Goal: Information Seeking & Learning: Find specific page/section

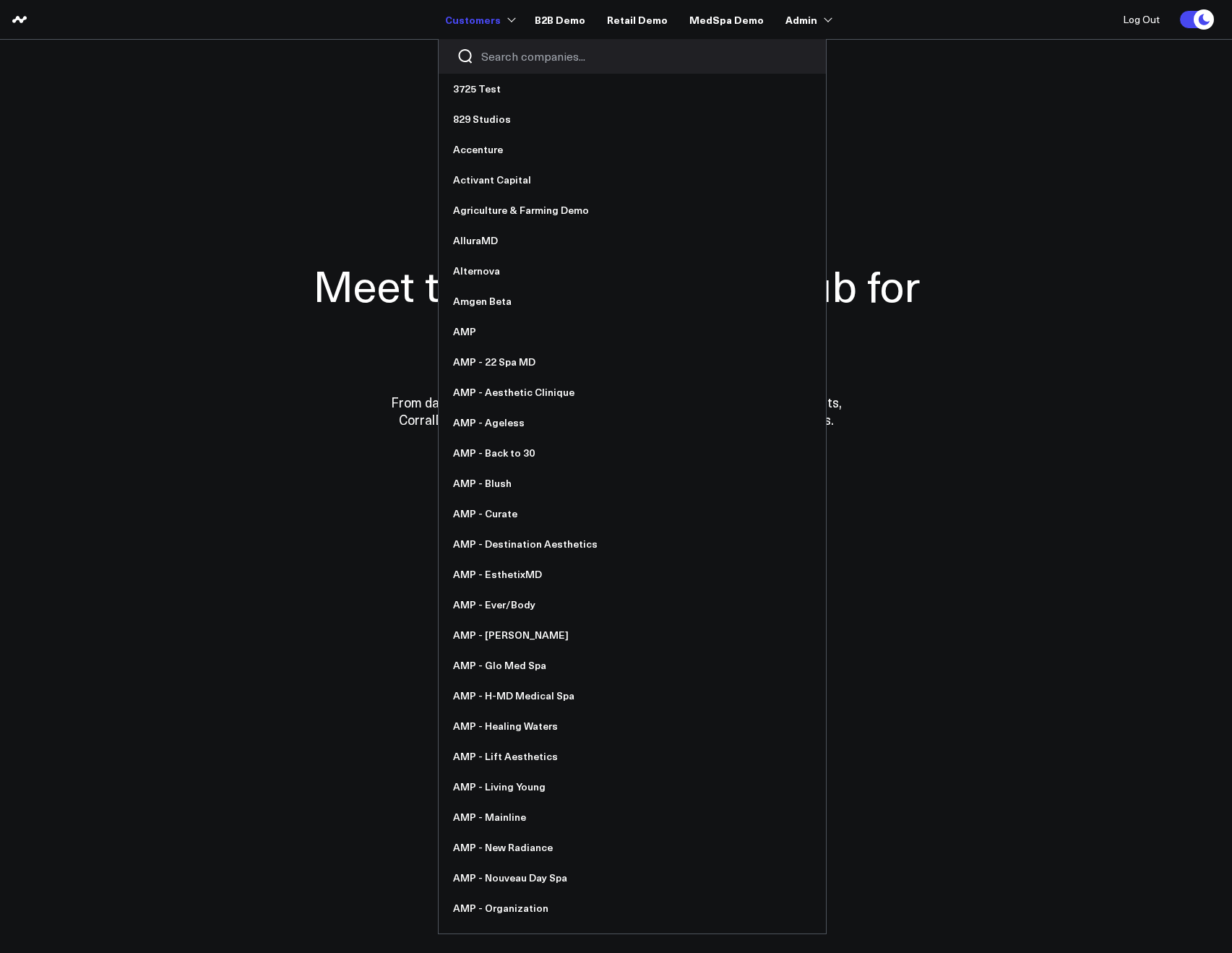
click at [502, 63] on input "Search companies input" at bounding box center [645, 56] width 327 height 16
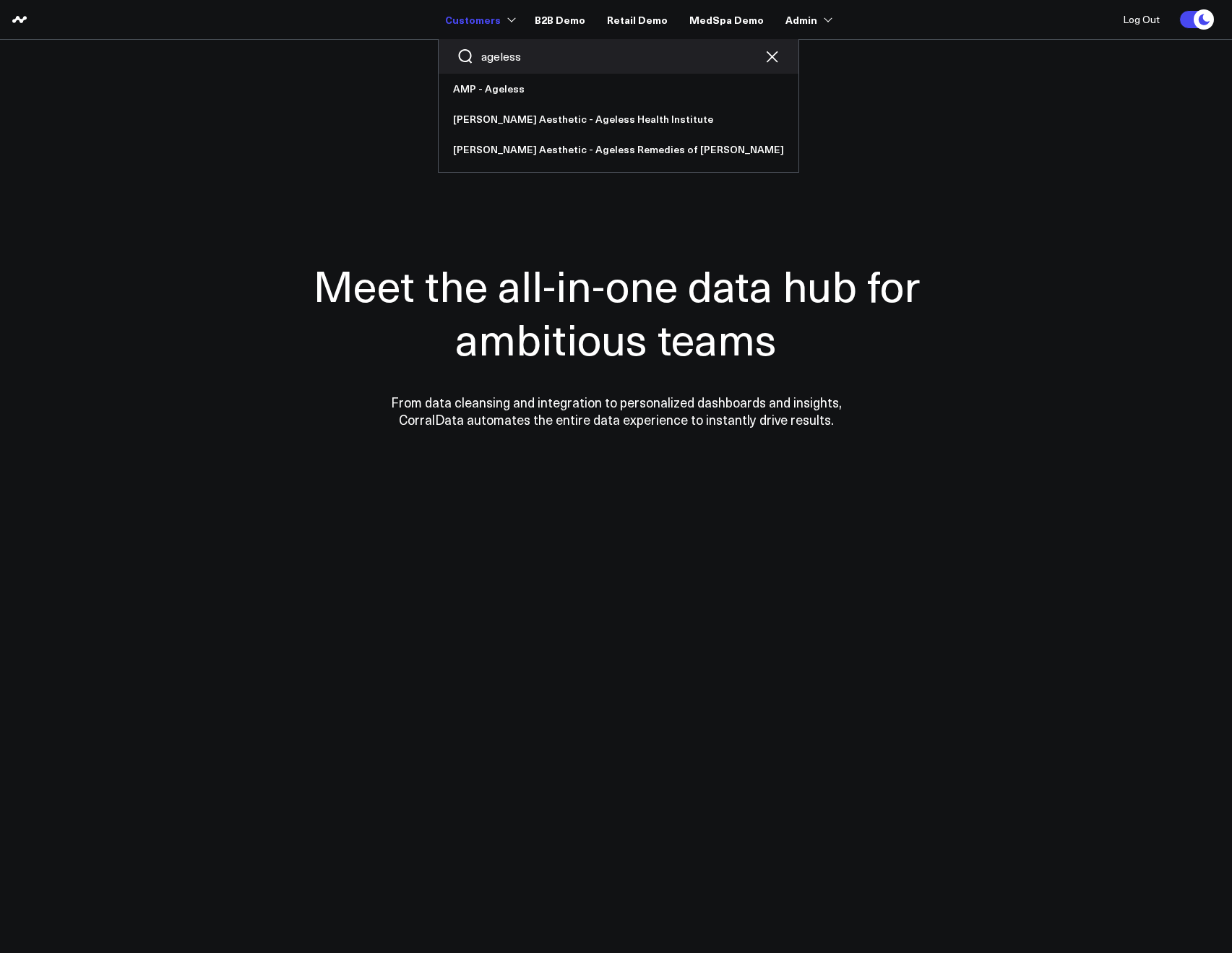
drag, startPoint x: 529, startPoint y: 61, endPoint x: 483, endPoint y: 49, distance: 47.5
click at [483, 49] on div "ageless" at bounding box center [619, 55] width 360 height 34
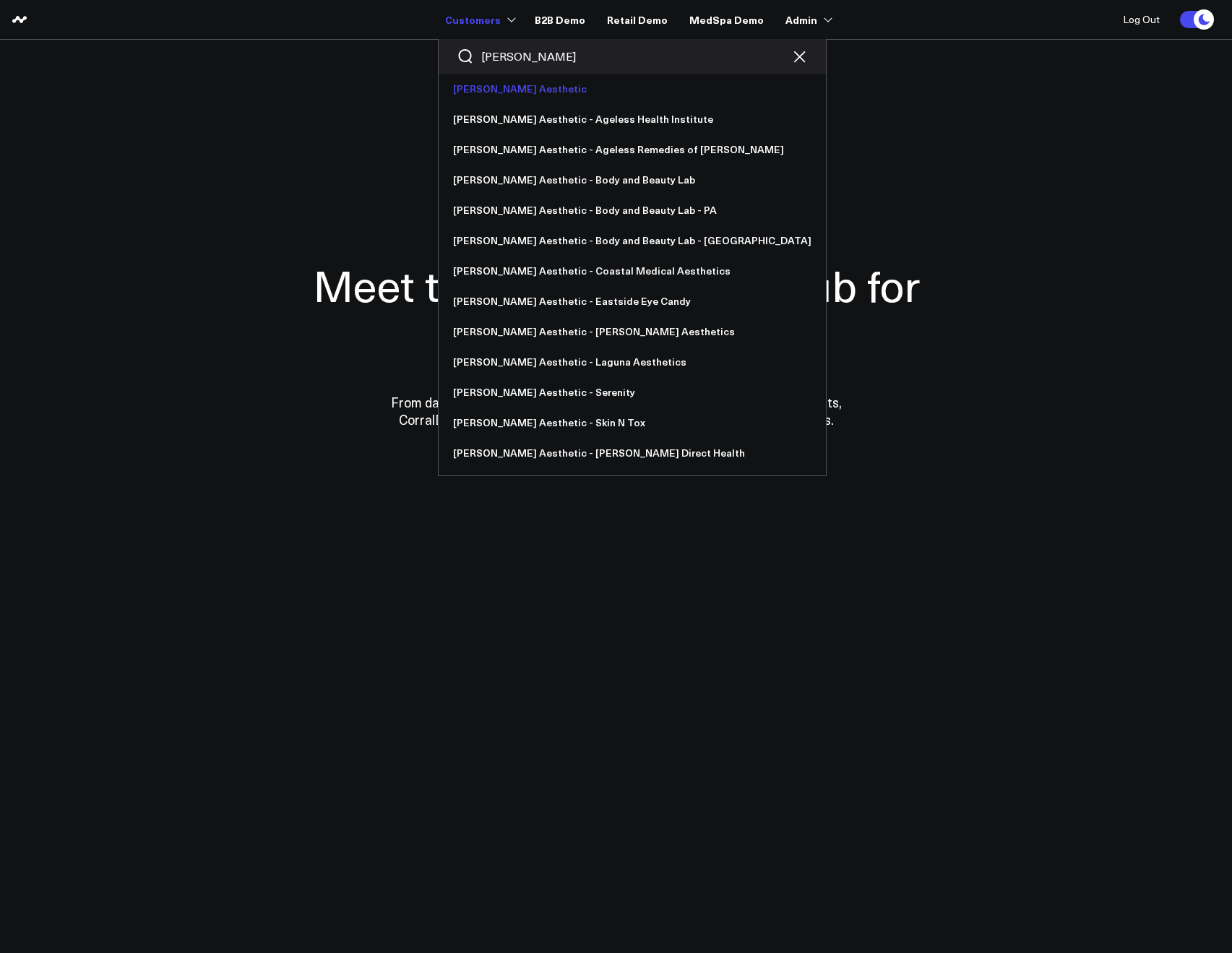
type input "annie"
click at [487, 80] on link "[PERSON_NAME] Aesthetic" at bounding box center [632, 89] width 387 height 30
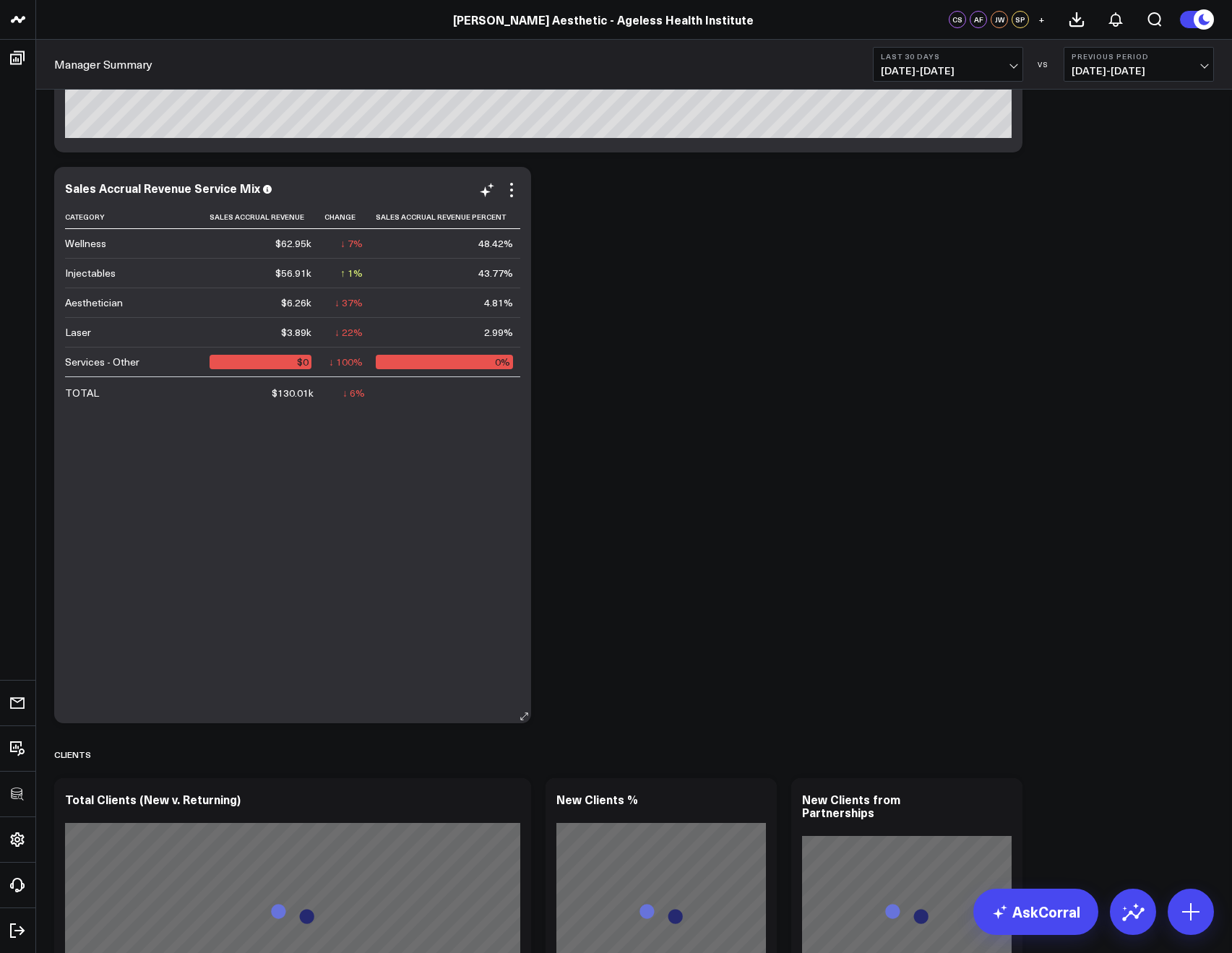
scroll to position [554, 0]
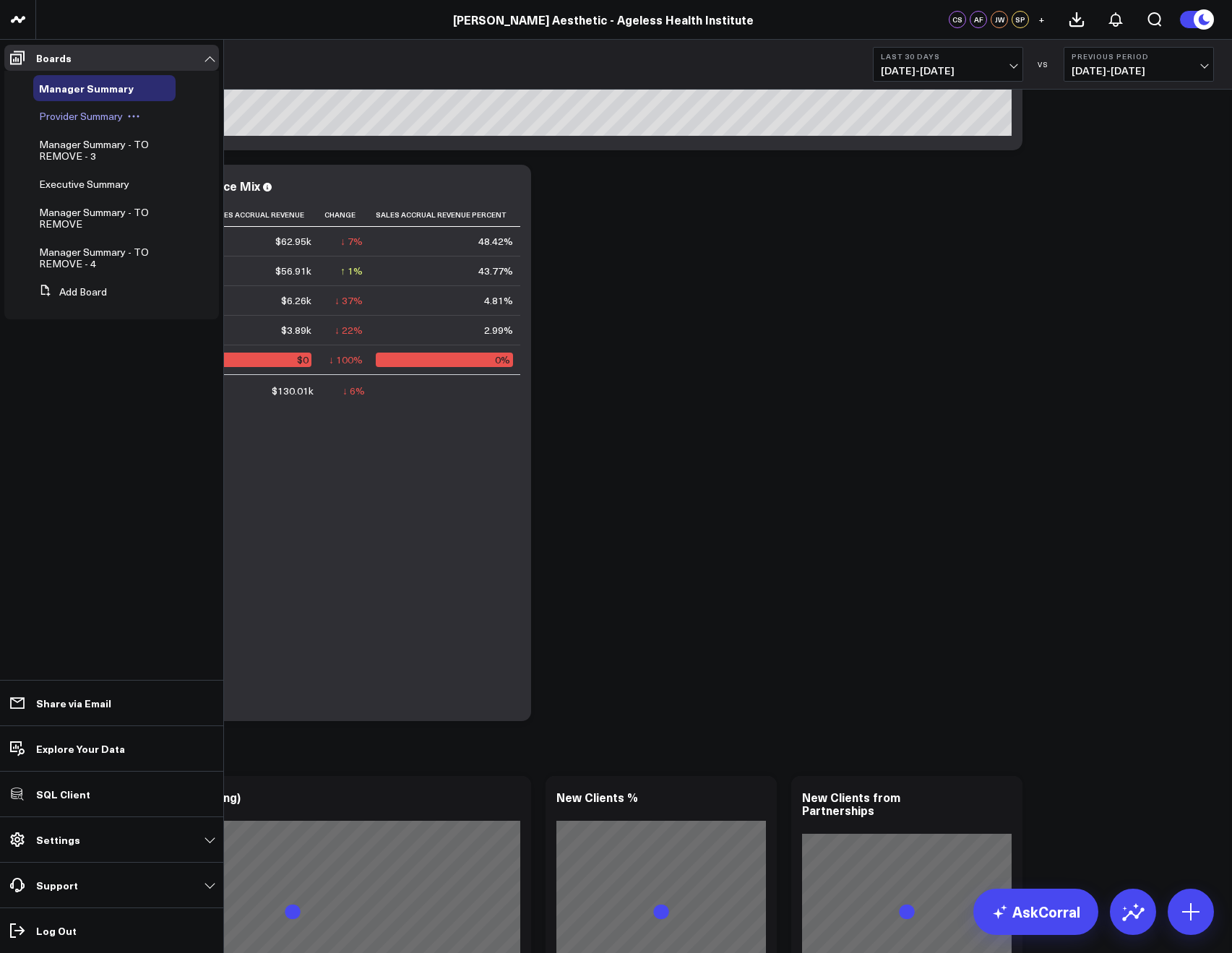
click at [90, 121] on span "Provider Summary" at bounding box center [81, 116] width 84 height 13
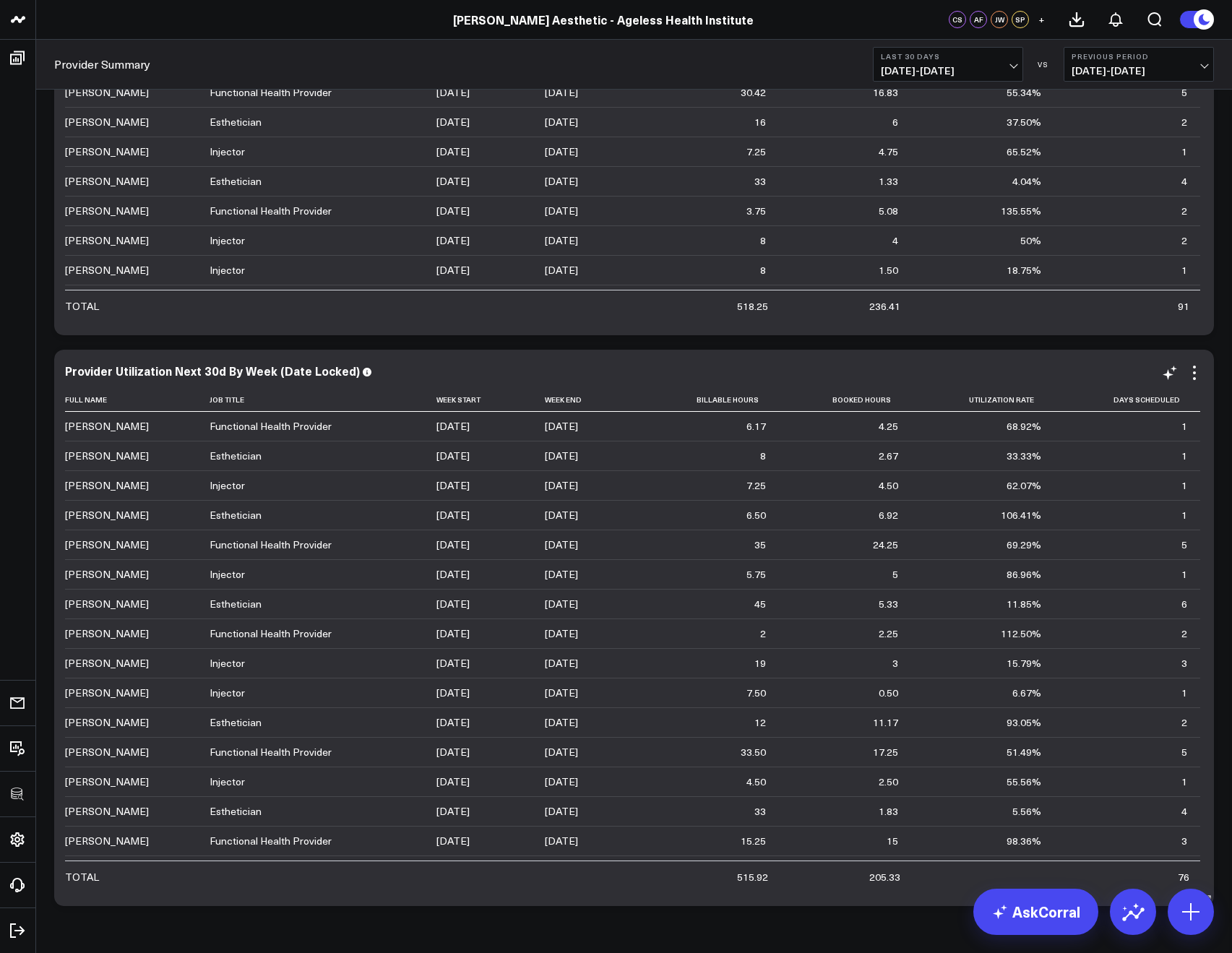
scroll to position [4248, 0]
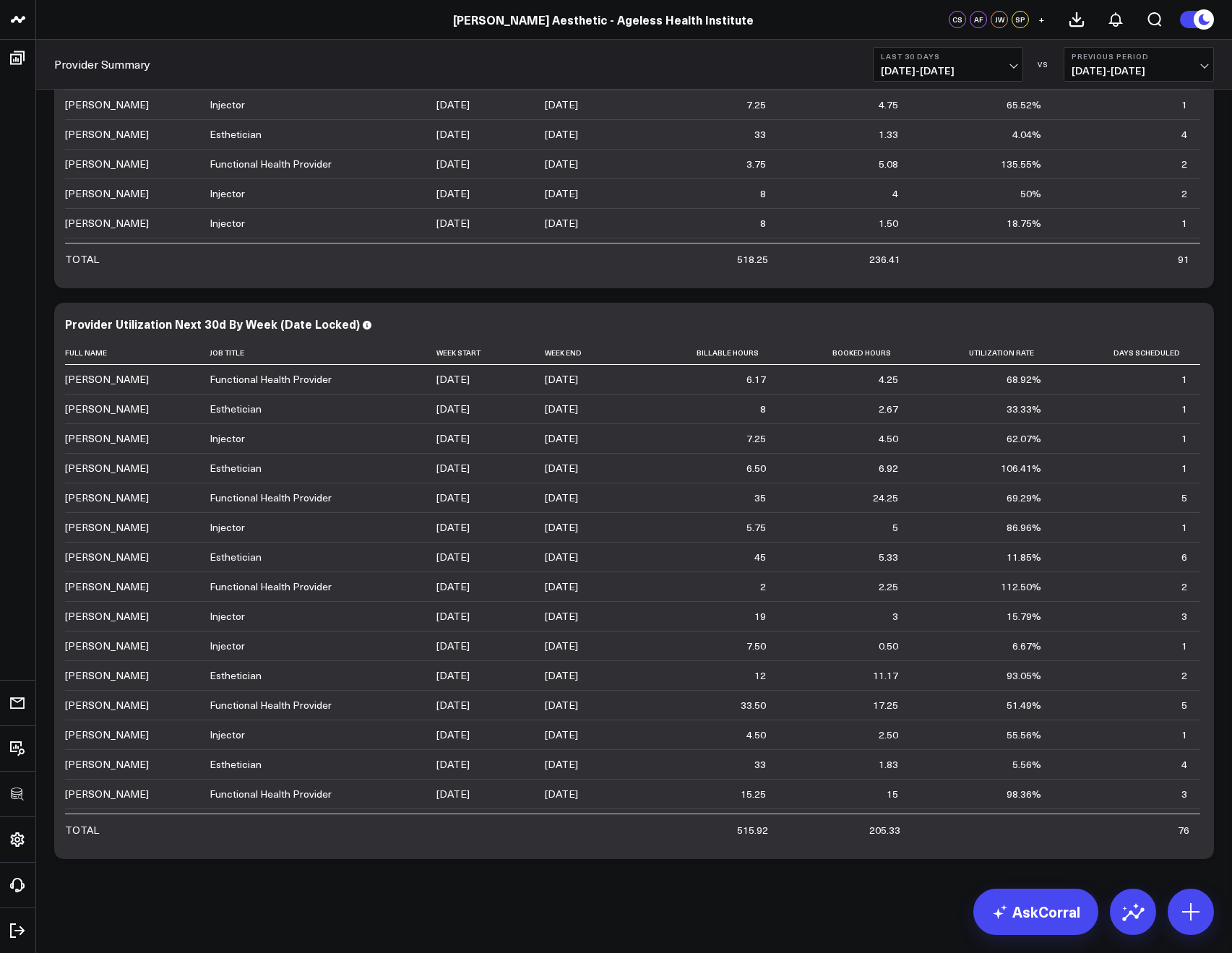
click at [891, 73] on span "07/16/25 - 08/14/25" at bounding box center [948, 71] width 134 height 12
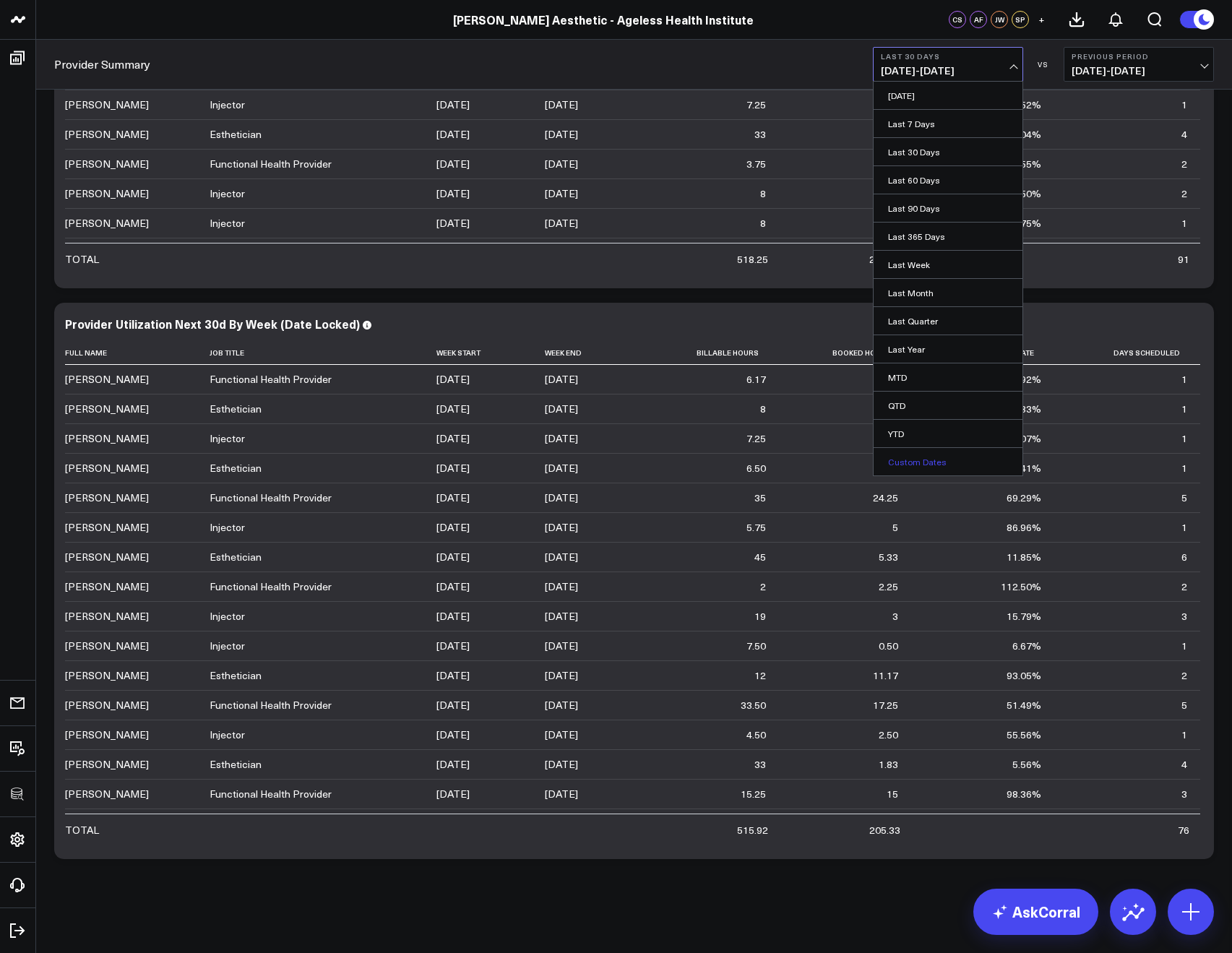
click at [910, 455] on link "Custom Dates" at bounding box center [948, 461] width 149 height 28
select select "7"
select select "2025"
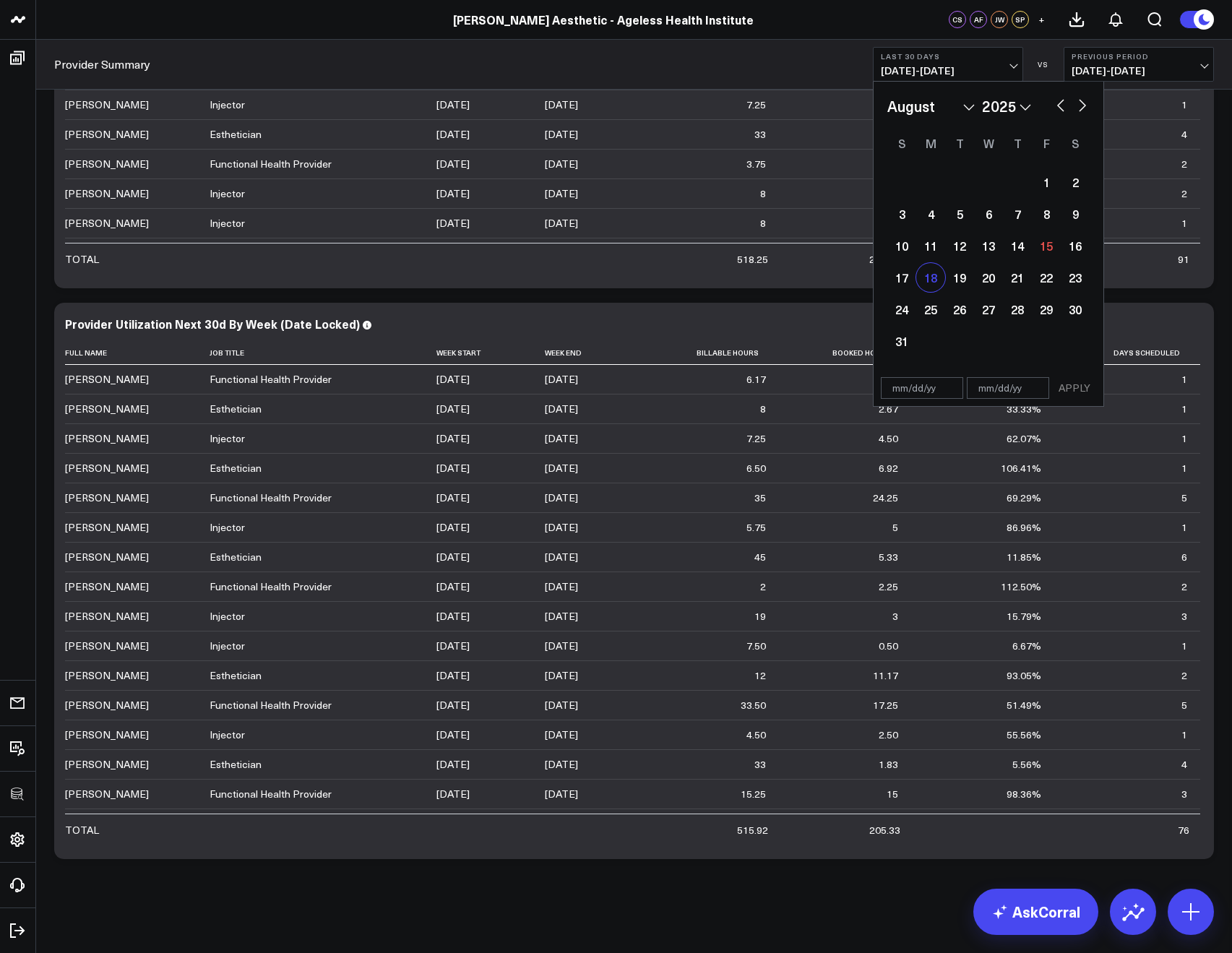
click at [932, 271] on div "18" at bounding box center [930, 277] width 29 height 29
type input "08/18/25"
select select "7"
select select "2025"
click at [899, 328] on div "31" at bounding box center [902, 341] width 29 height 29
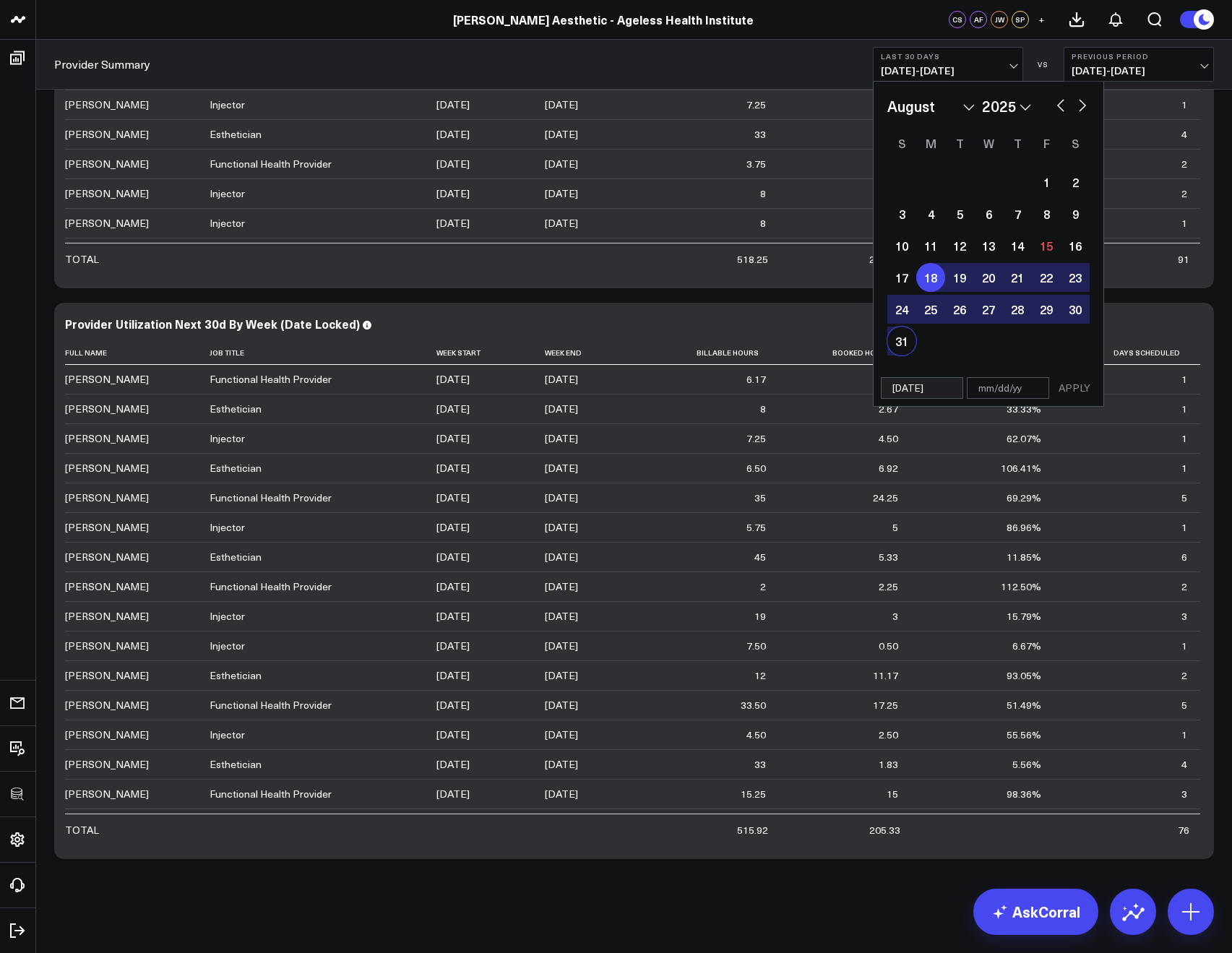
type input "08/31/25"
select select "7"
select select "2025"
click at [924, 291] on div "1 2 3 4 5 6 7 8 9 10 11 12 13 14 15 16 17 18 19 20 21 22 23 24 25 26 27 28 29 3…" at bounding box center [988, 261] width 203 height 191
click at [926, 282] on div "18" at bounding box center [930, 277] width 29 height 29
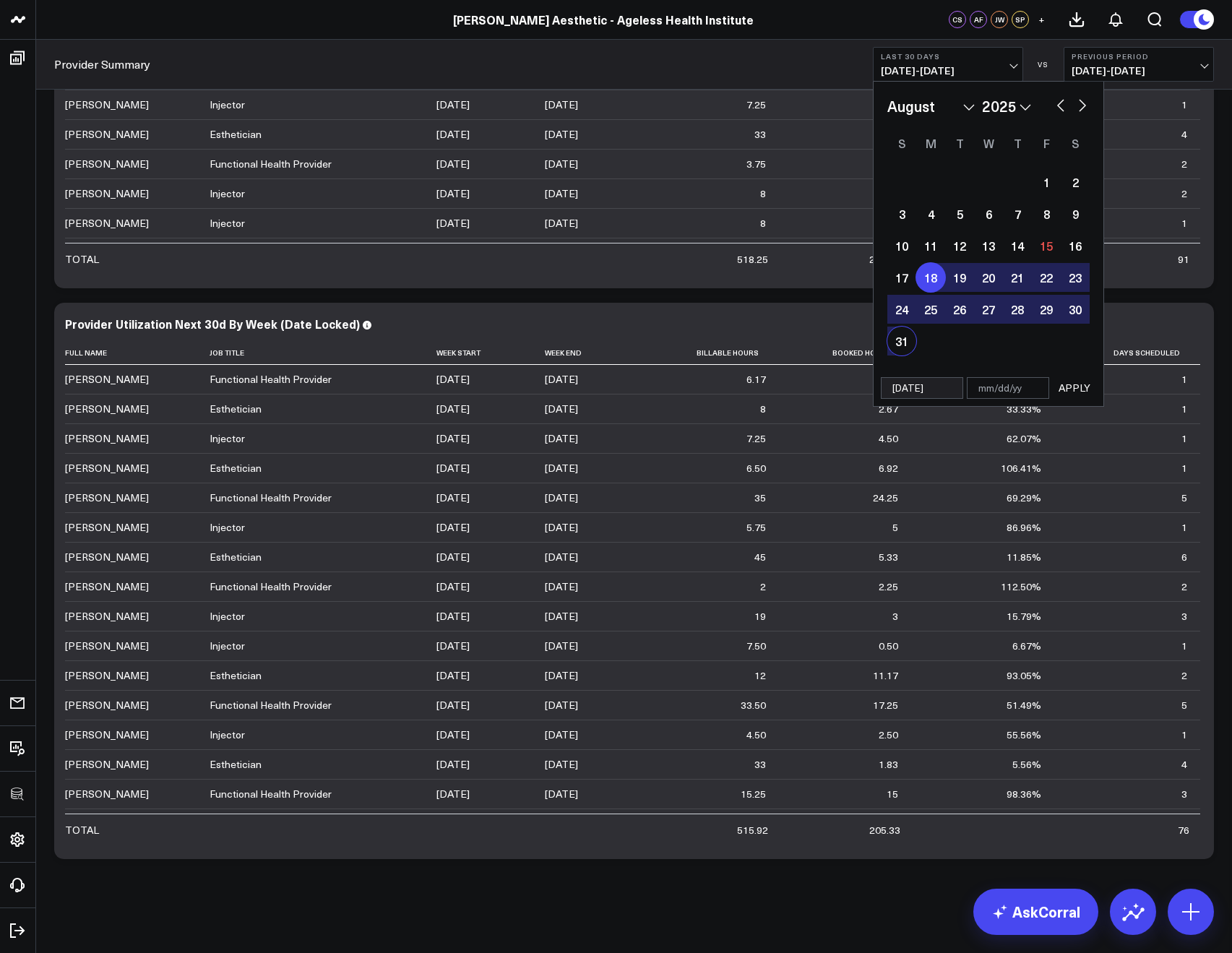
select select "7"
select select "2025"
click at [926, 282] on div "18" at bounding box center [930, 277] width 29 height 29
type input "08/18/25"
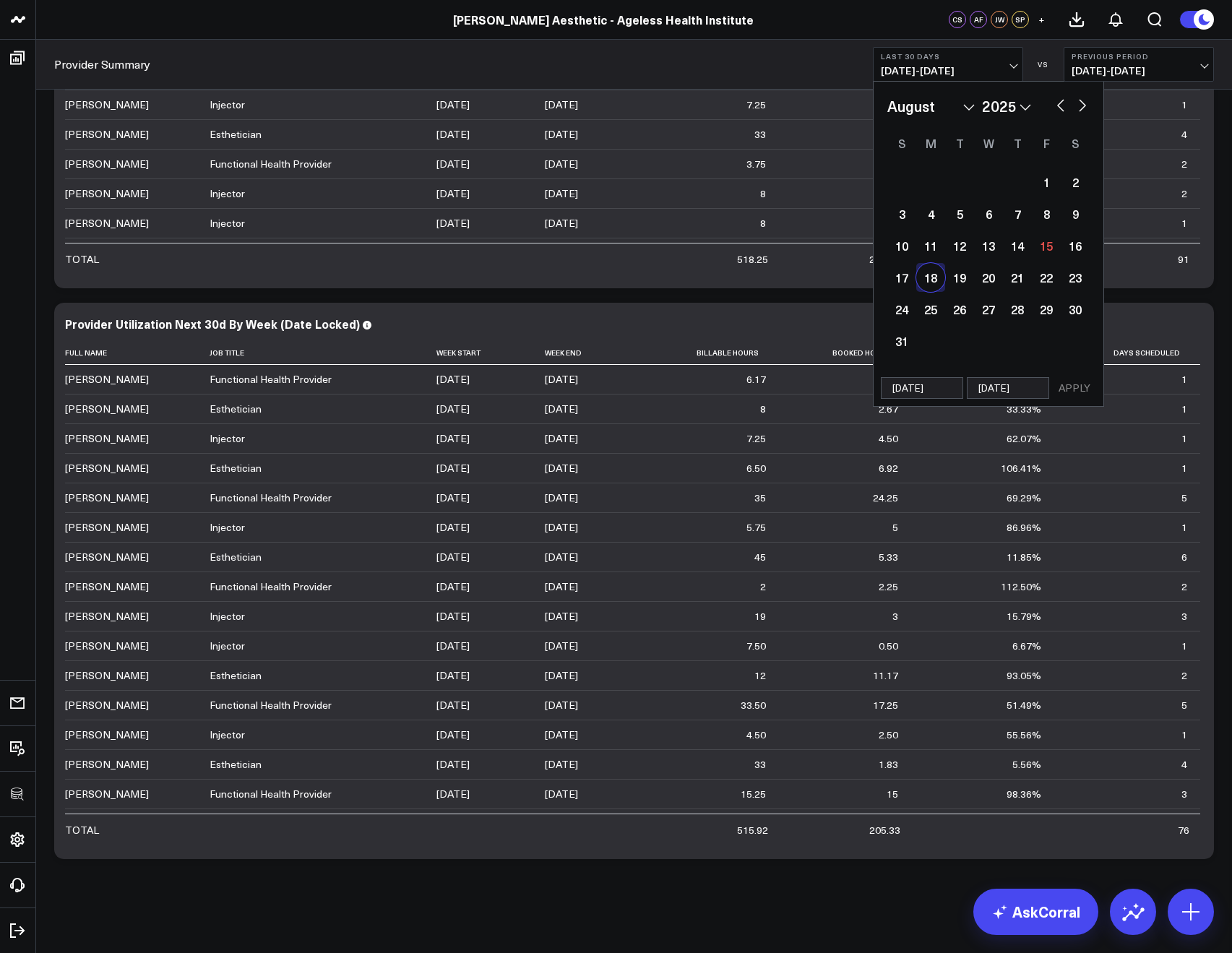
select select "7"
select select "2025"
click at [910, 302] on div "24" at bounding box center [902, 309] width 29 height 29
type input "08/24/25"
select select "7"
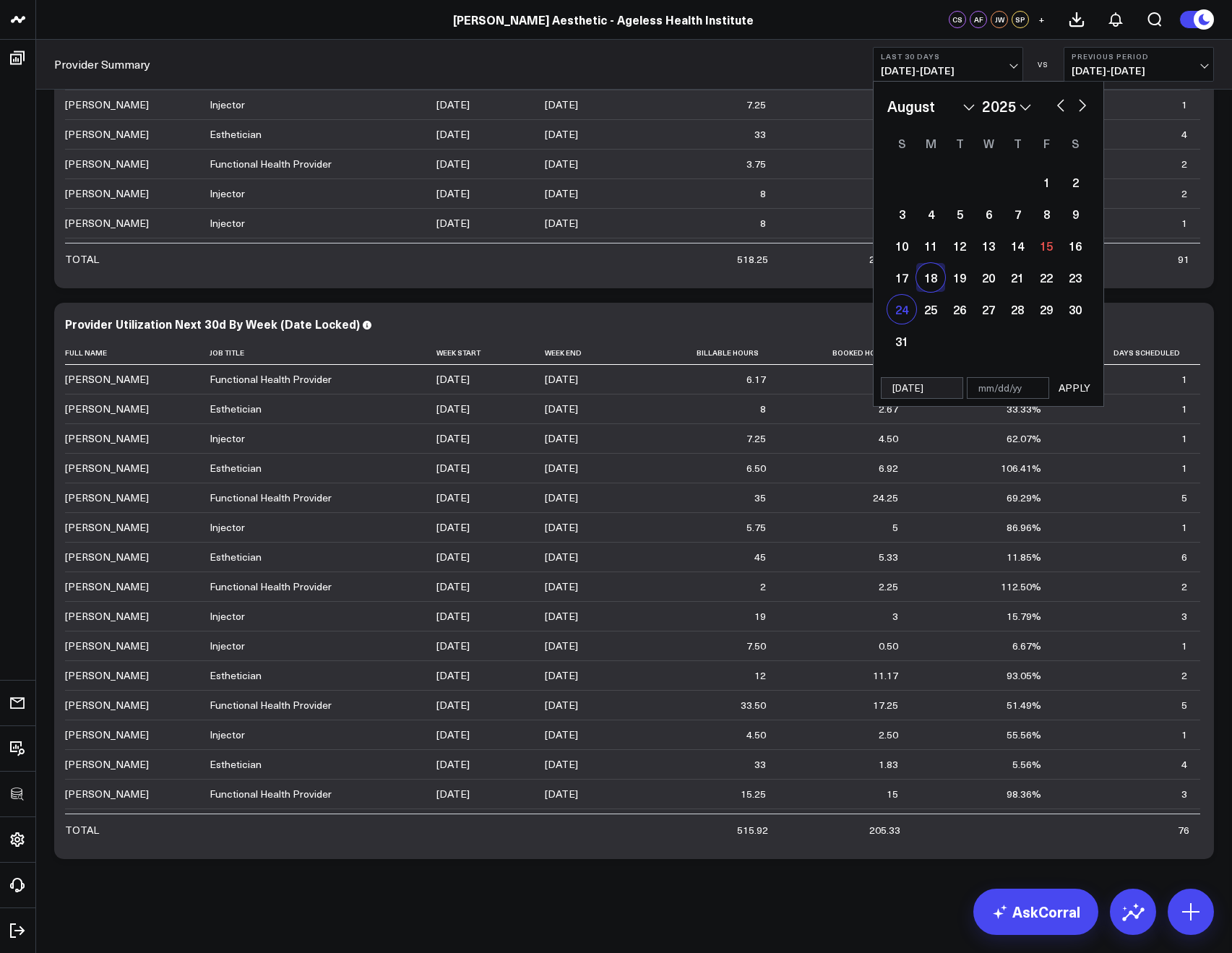
select select "2025"
click at [929, 279] on div "18" at bounding box center [930, 277] width 29 height 29
type input "08/18/25"
type input "08/24/25"
select select "7"
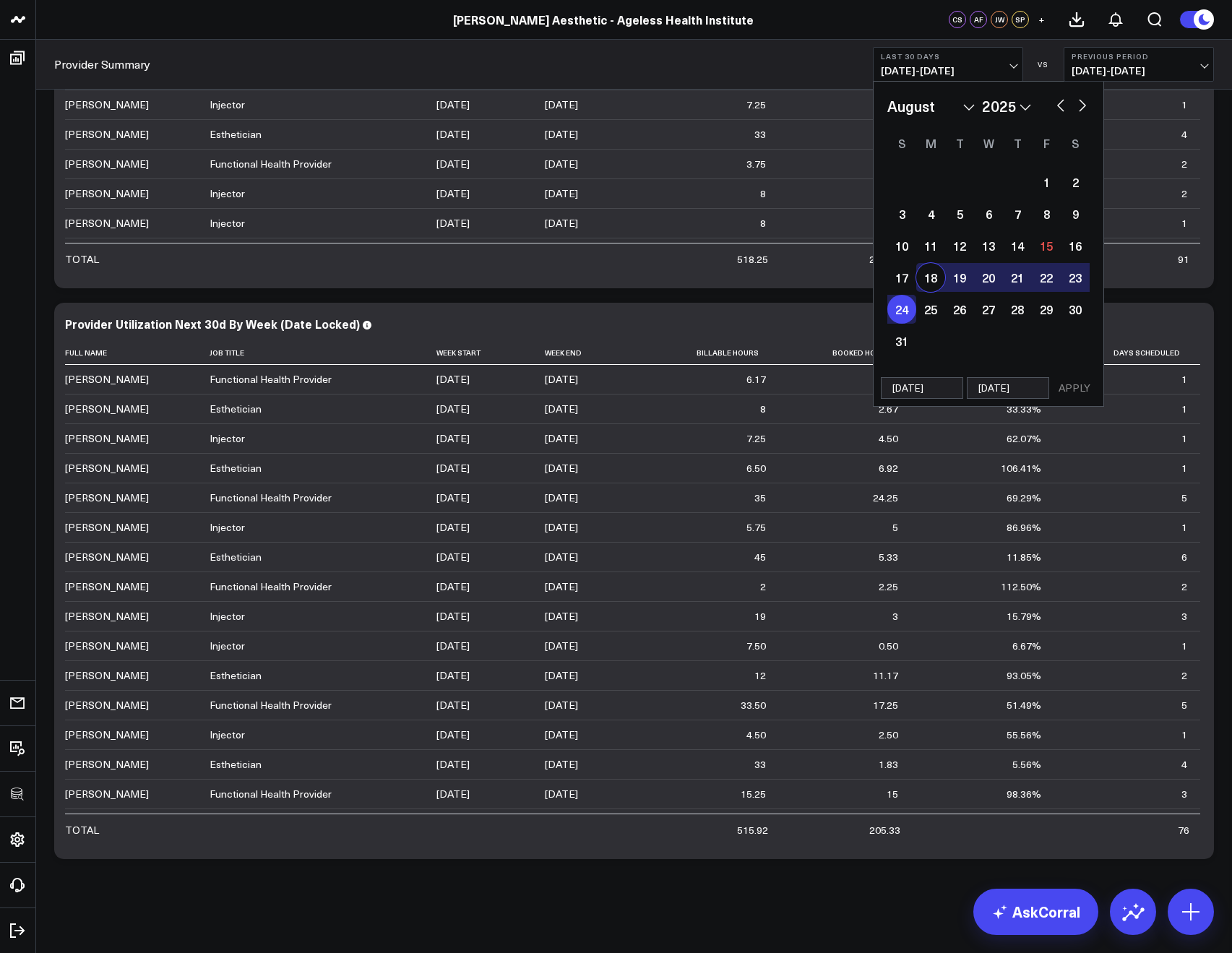
select select "2025"
click at [1065, 385] on button "APPLY" at bounding box center [1075, 388] width 44 height 22
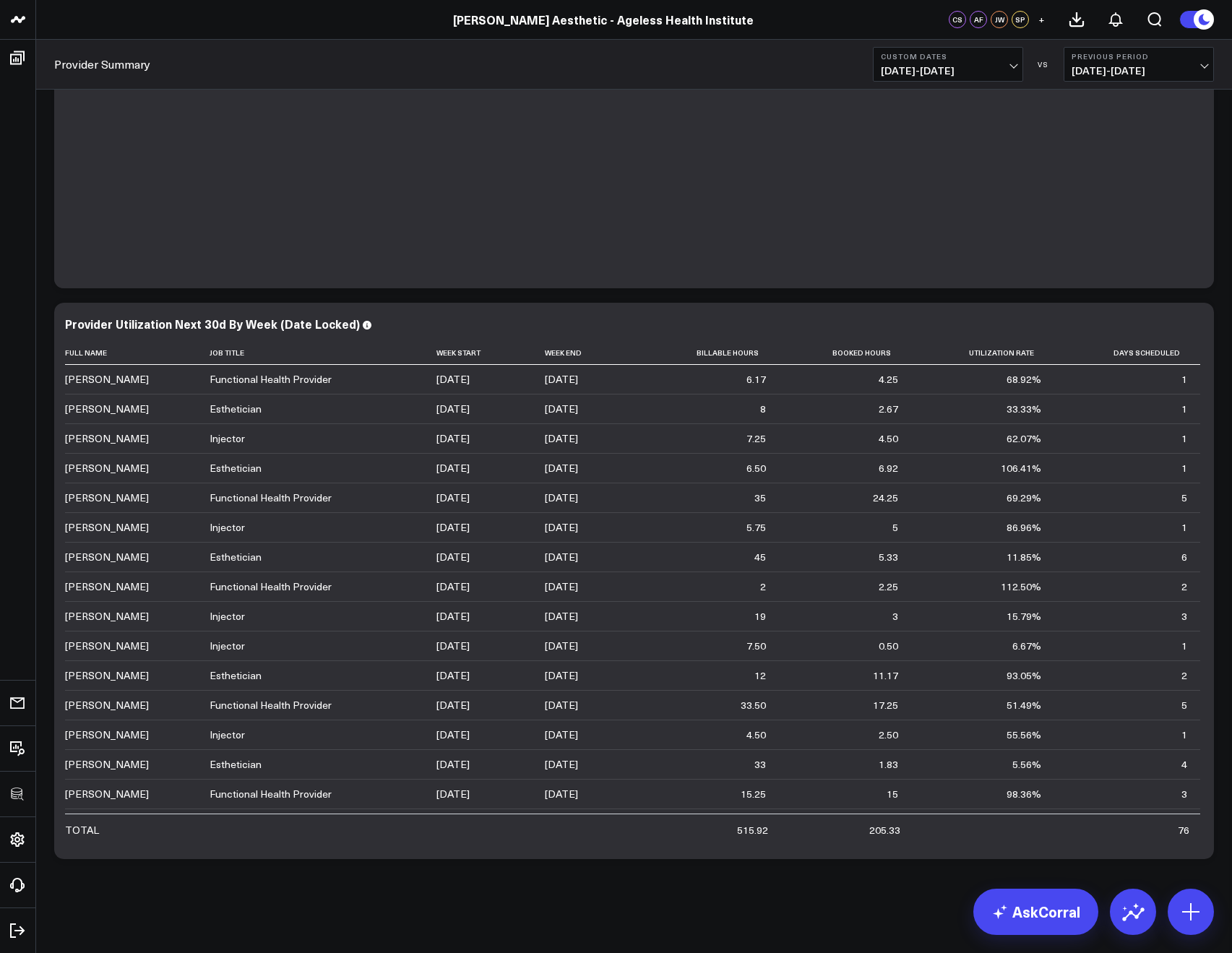
click at [896, 76] on span "08/18/25 - 08/24/25" at bounding box center [948, 71] width 134 height 12
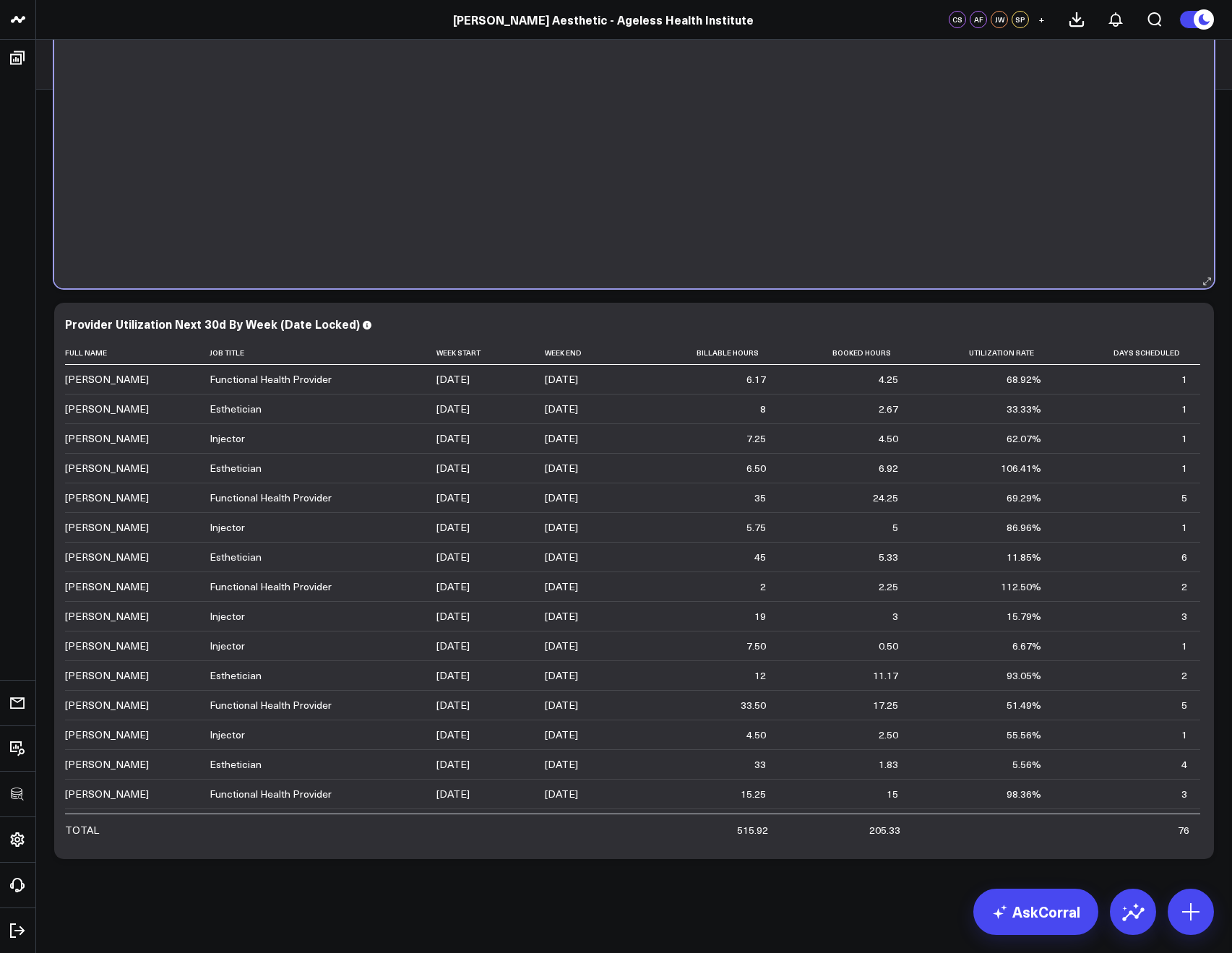
click at [652, 188] on div "So sorry. The query returned no results. Ask a Data Analyst" at bounding box center [634, 10] width 1160 height 556
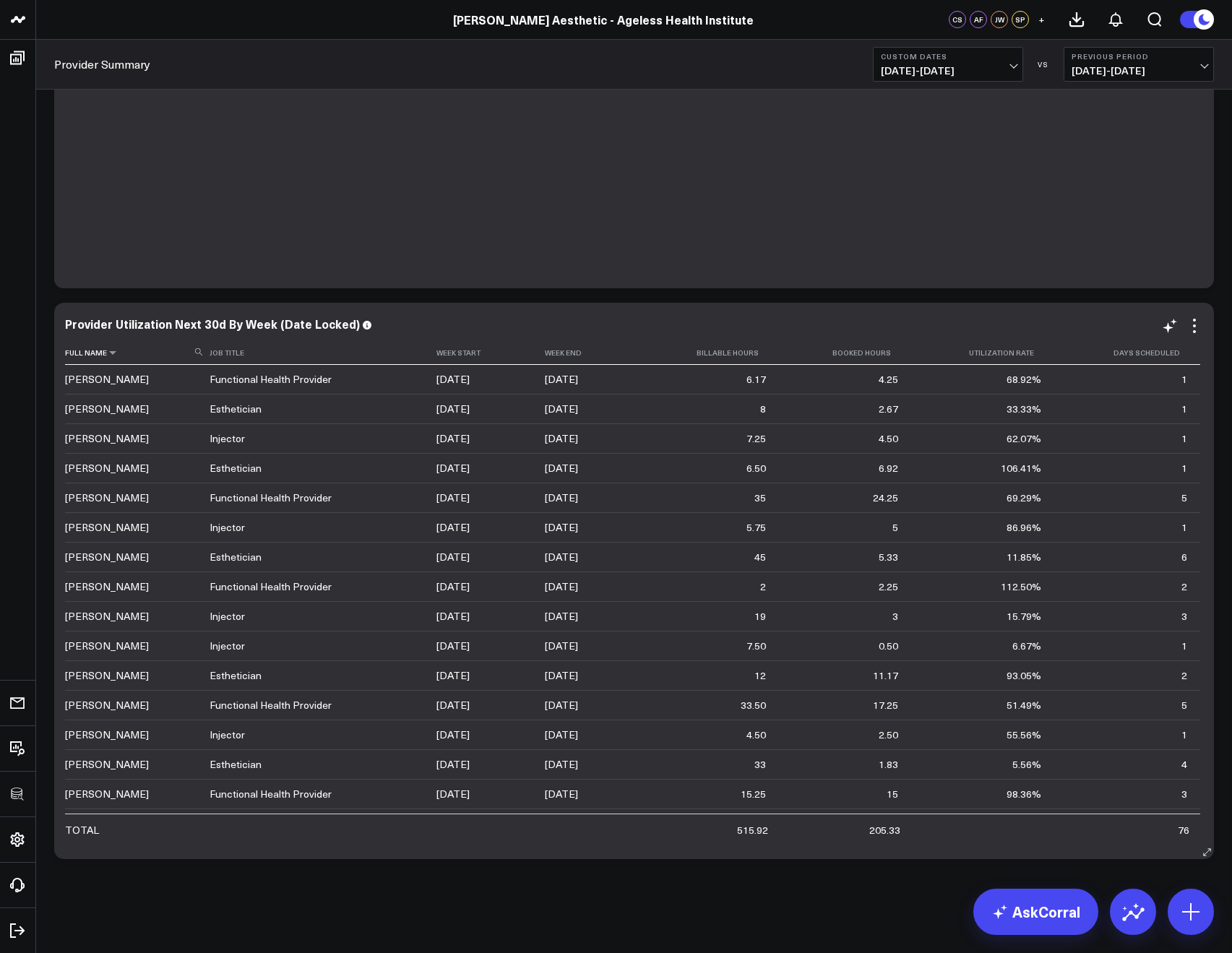
click at [193, 352] on th "Full Name" at bounding box center [137, 353] width 145 height 24
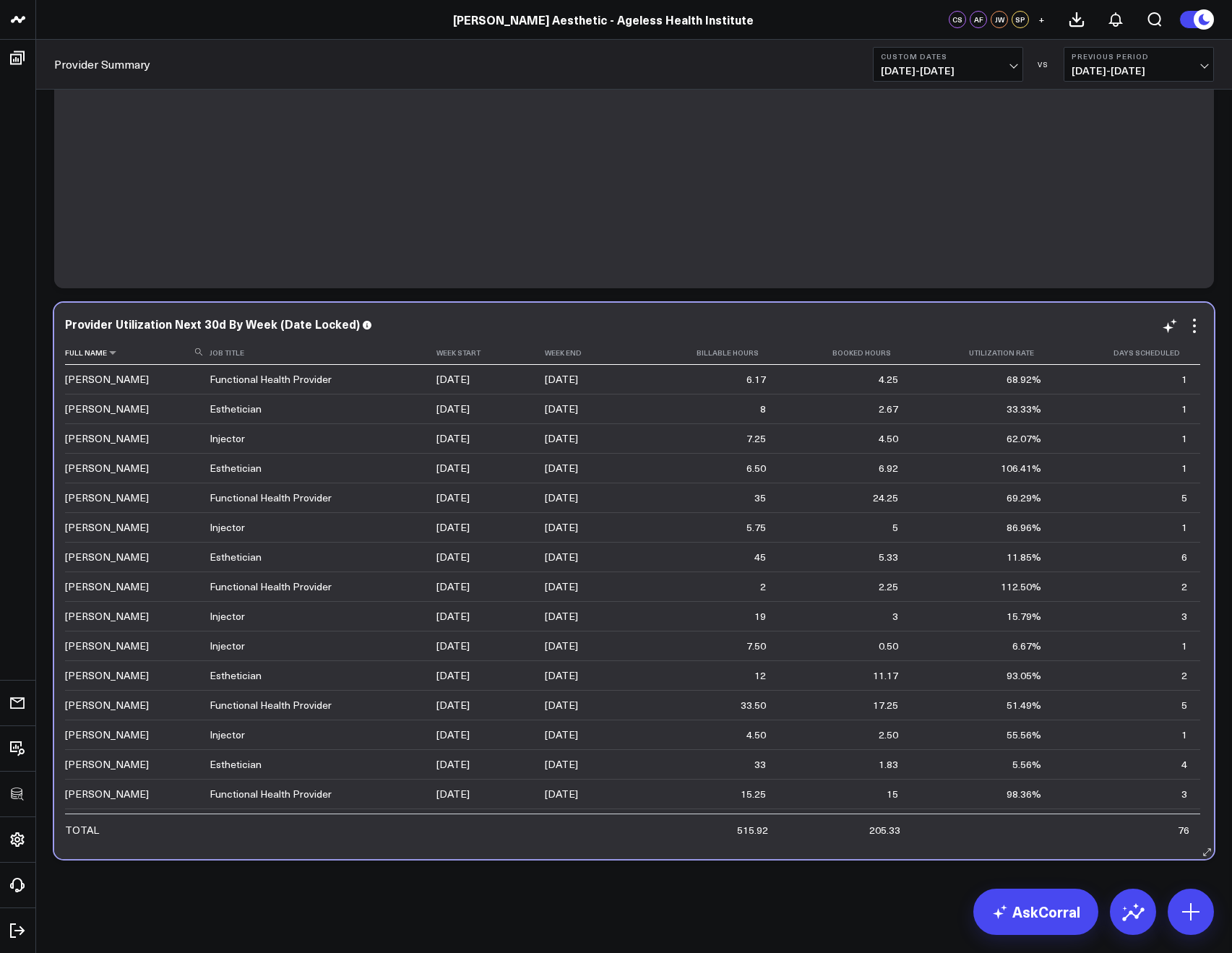
click at [203, 353] on th "Full Name" at bounding box center [137, 353] width 145 height 24
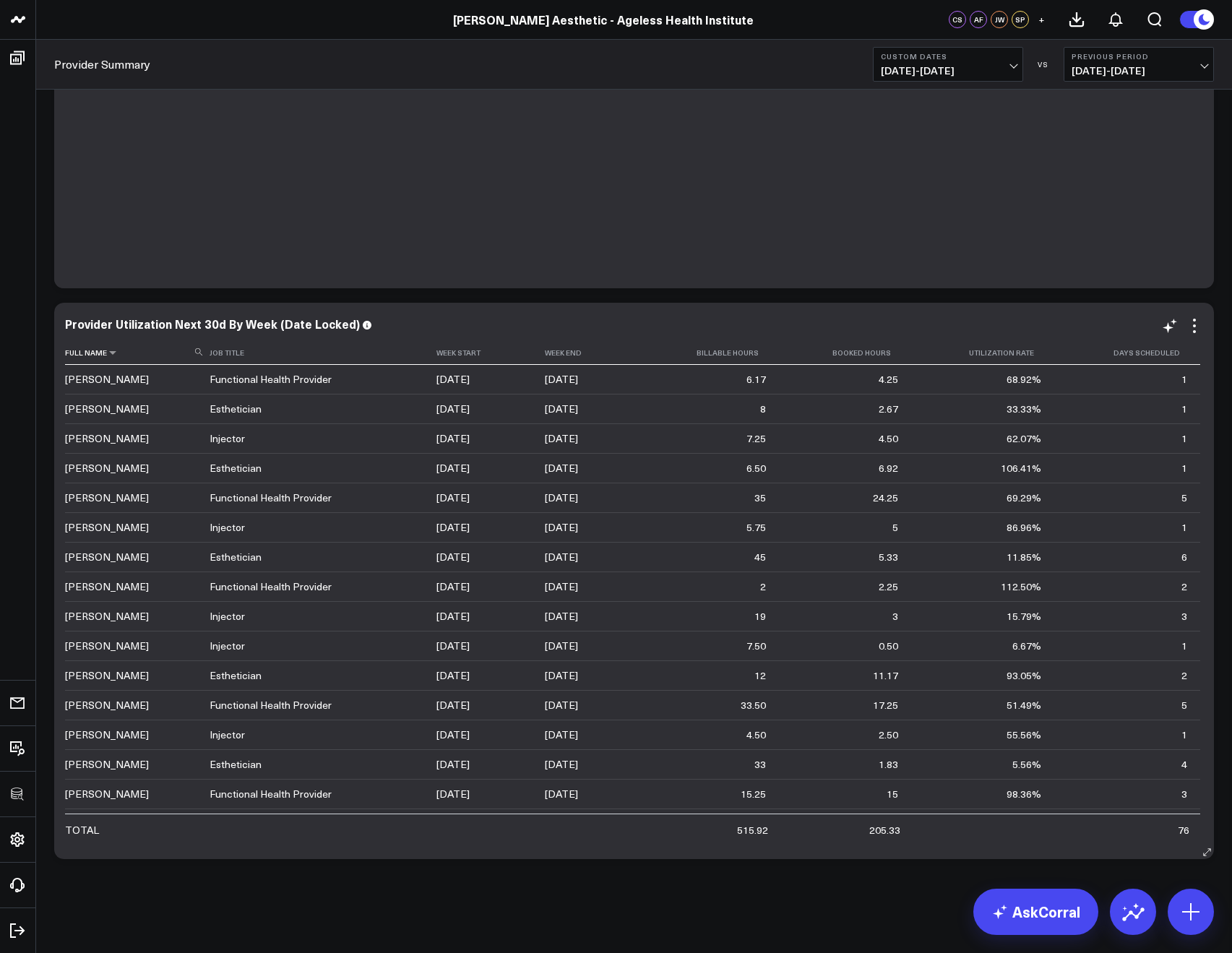
click at [198, 355] on icon at bounding box center [198, 351] width 8 height 8
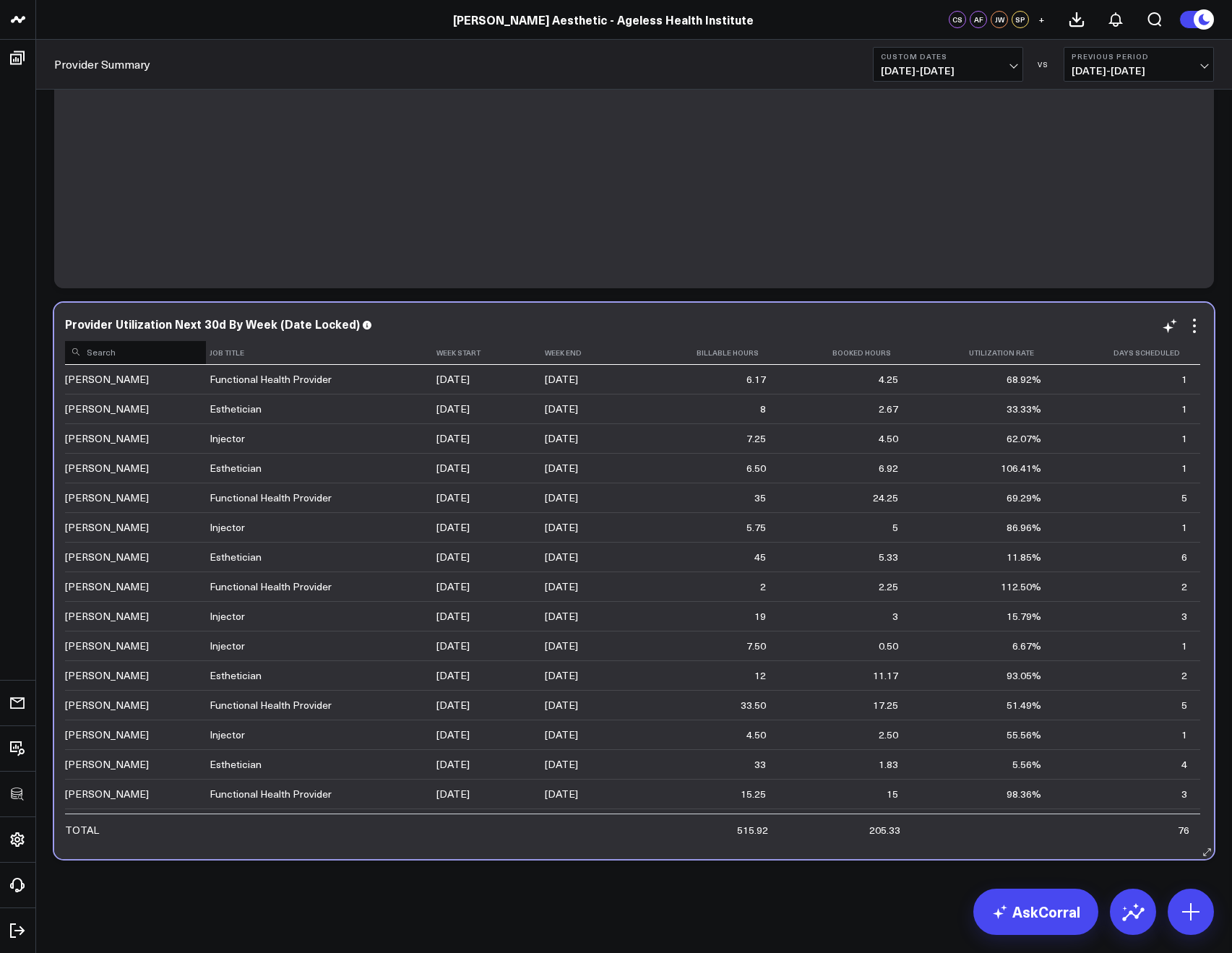
click at [174, 356] on input at bounding box center [135, 351] width 141 height 25
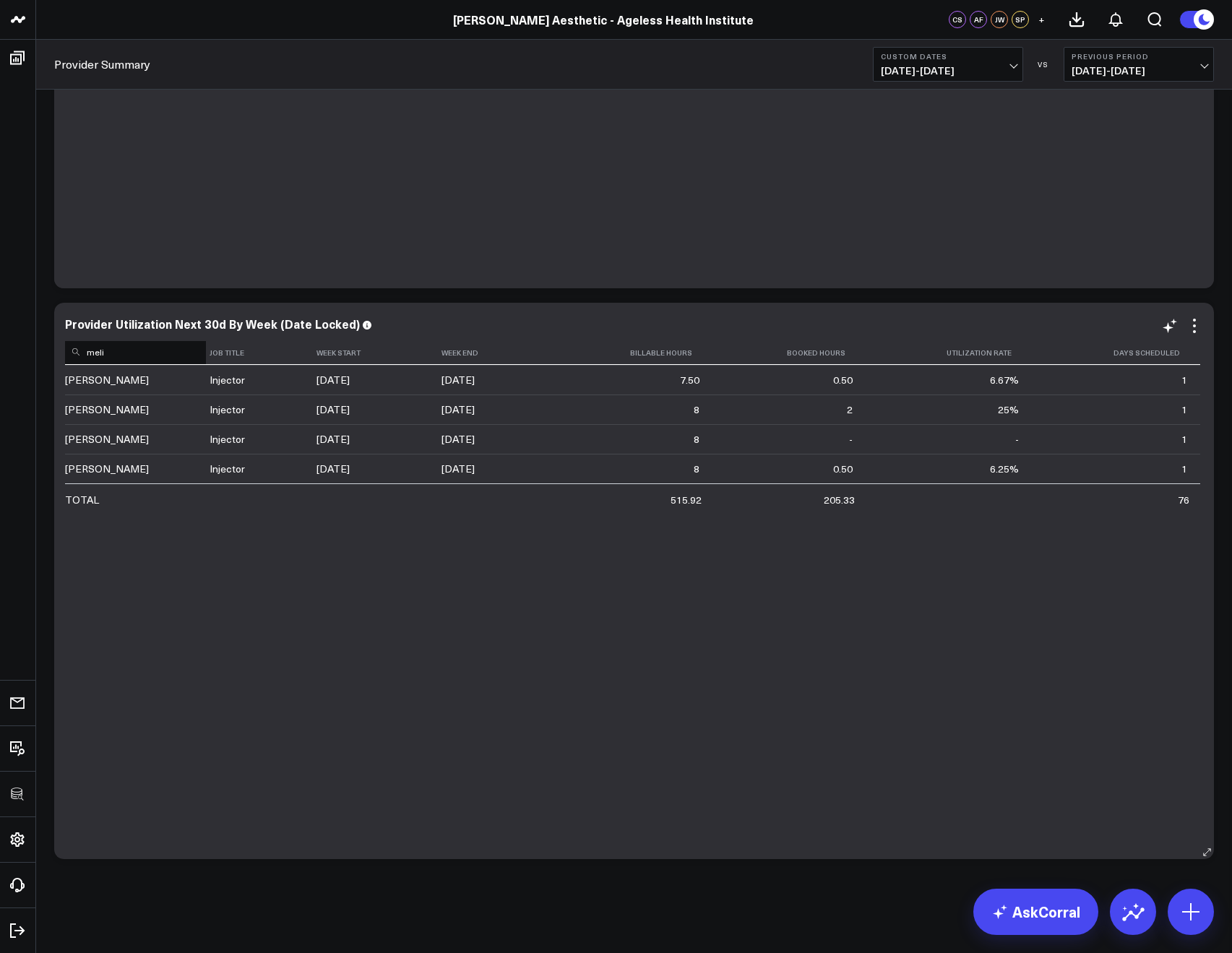
click at [107, 354] on input "meli" at bounding box center [135, 351] width 141 height 25
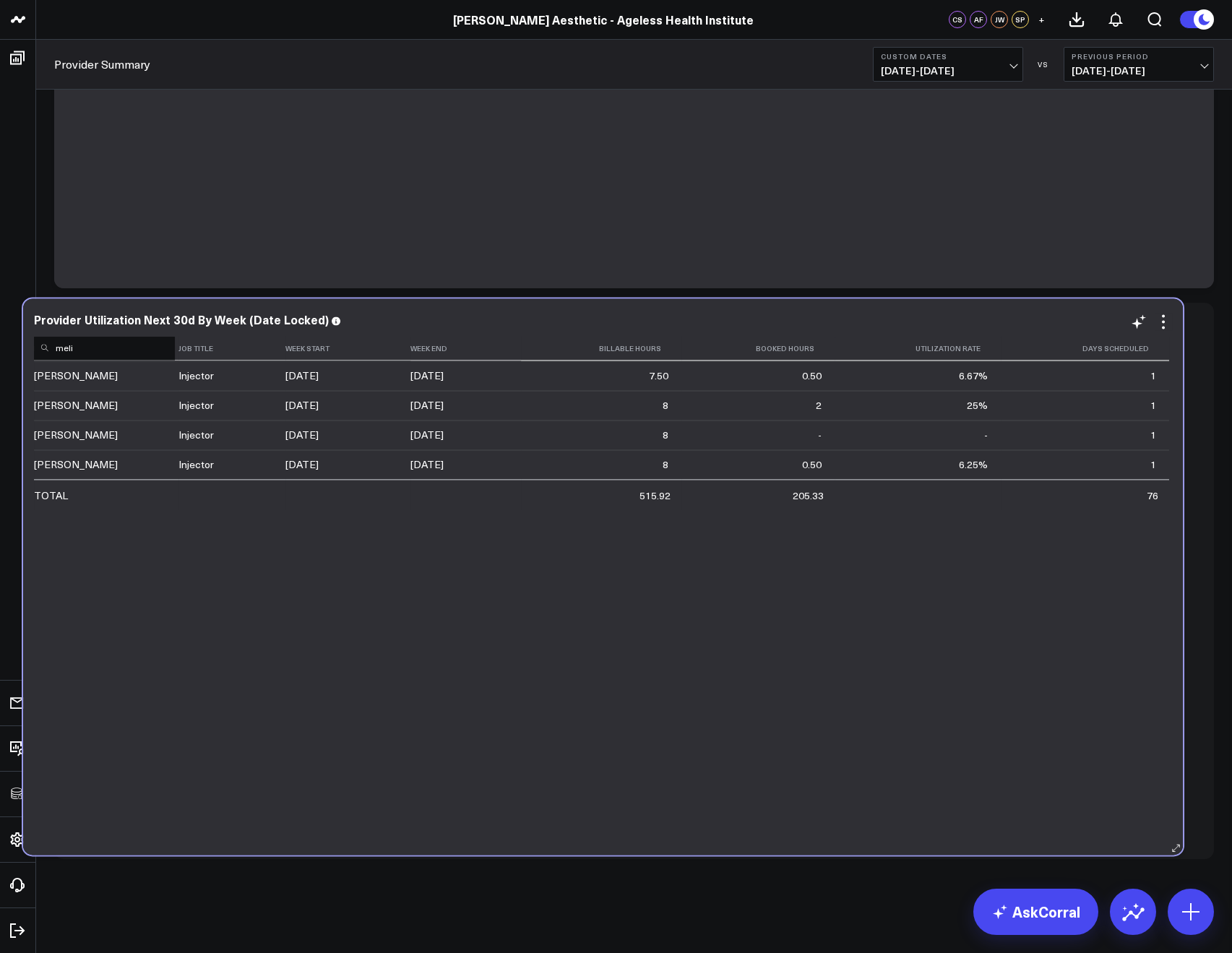
drag, startPoint x: 108, startPoint y: 354, endPoint x: 77, endPoint y: 350, distance: 31.3
click at [77, 350] on input "meli" at bounding box center [104, 347] width 141 height 25
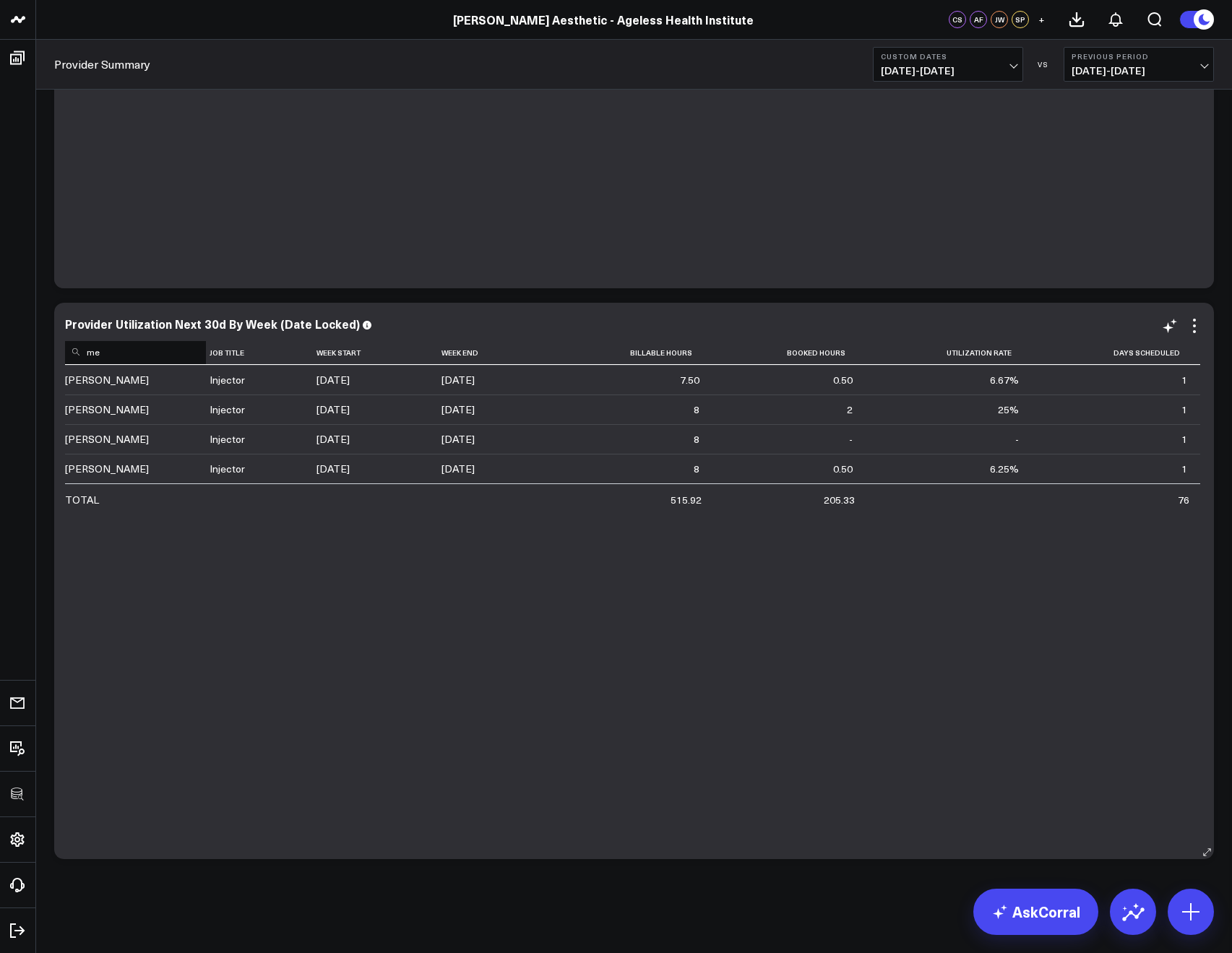
type input "m"
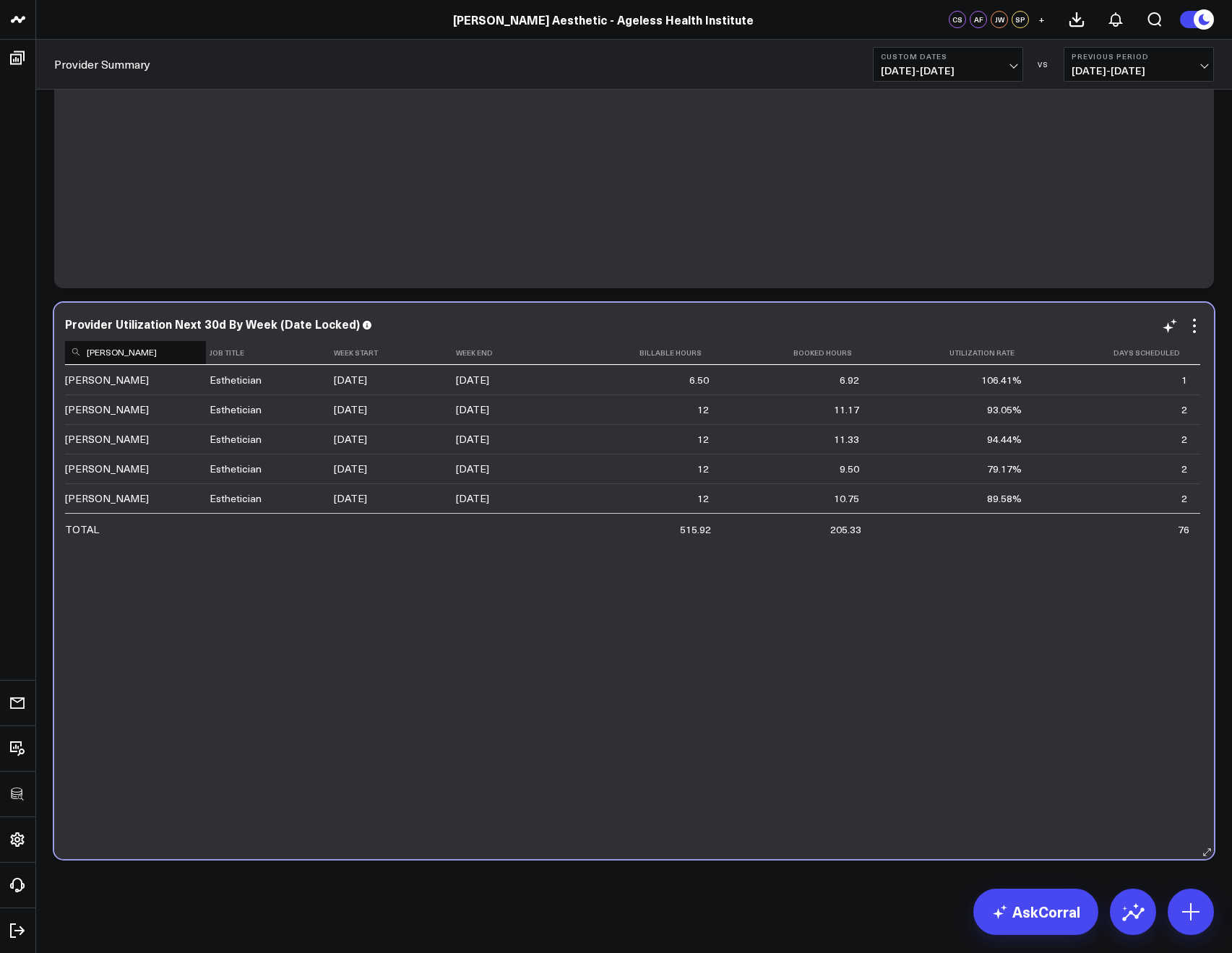
click at [97, 355] on input "morgan" at bounding box center [135, 351] width 141 height 25
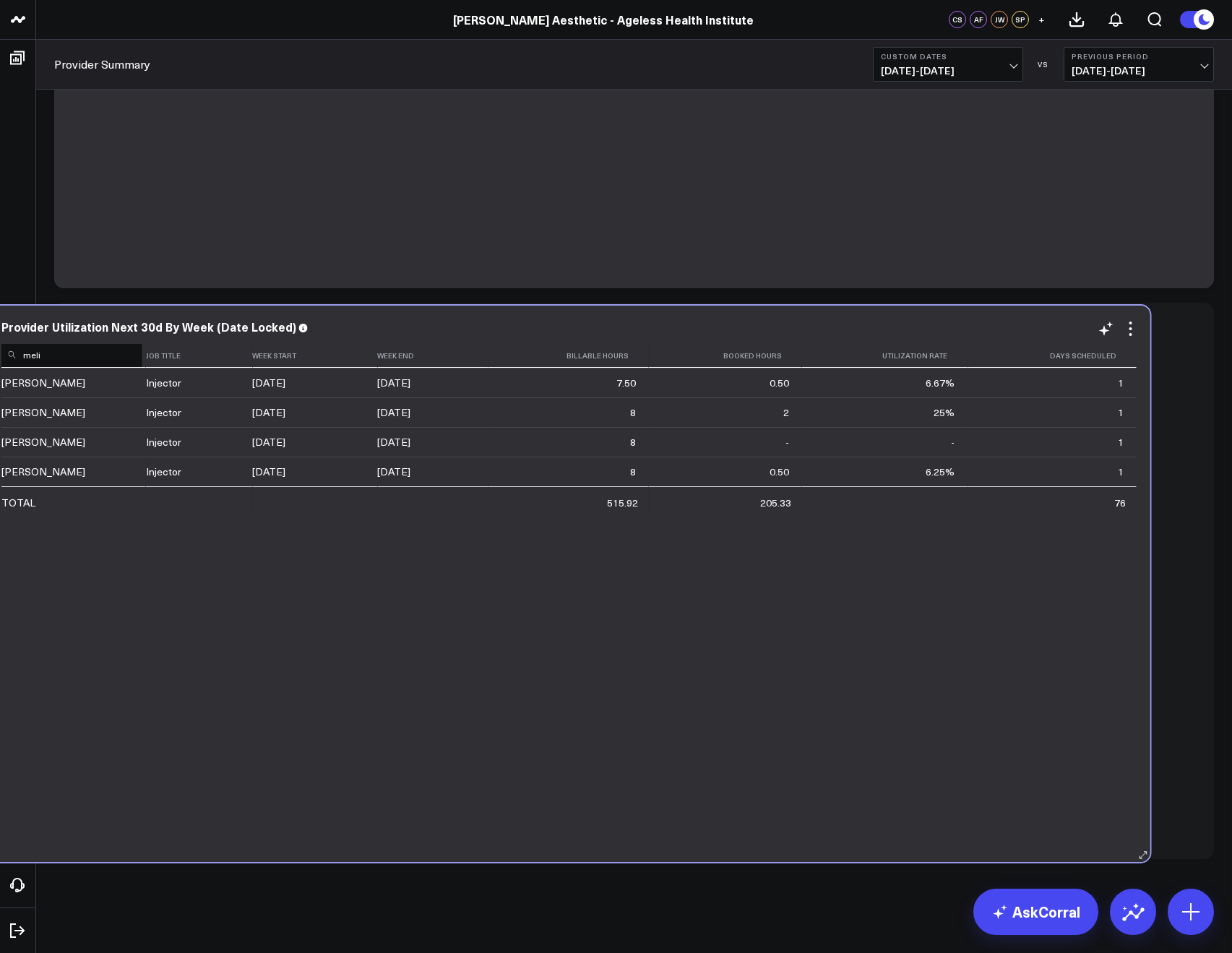
drag, startPoint x: 135, startPoint y: 347, endPoint x: 71, endPoint y: 350, distance: 64.1
click at [71, 350] on input "meli" at bounding box center [72, 355] width 141 height 25
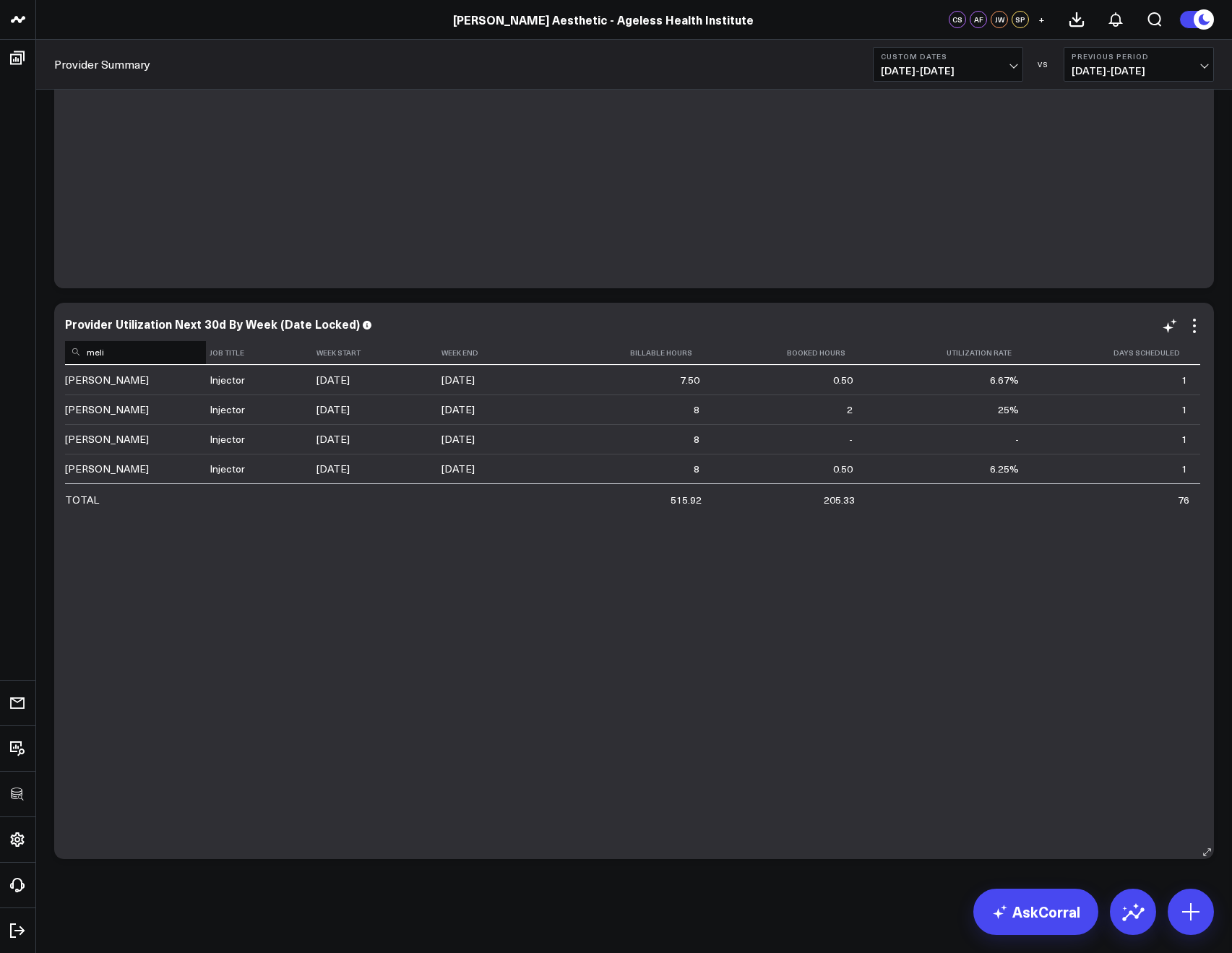
click at [95, 358] on input "meli" at bounding box center [135, 351] width 141 height 25
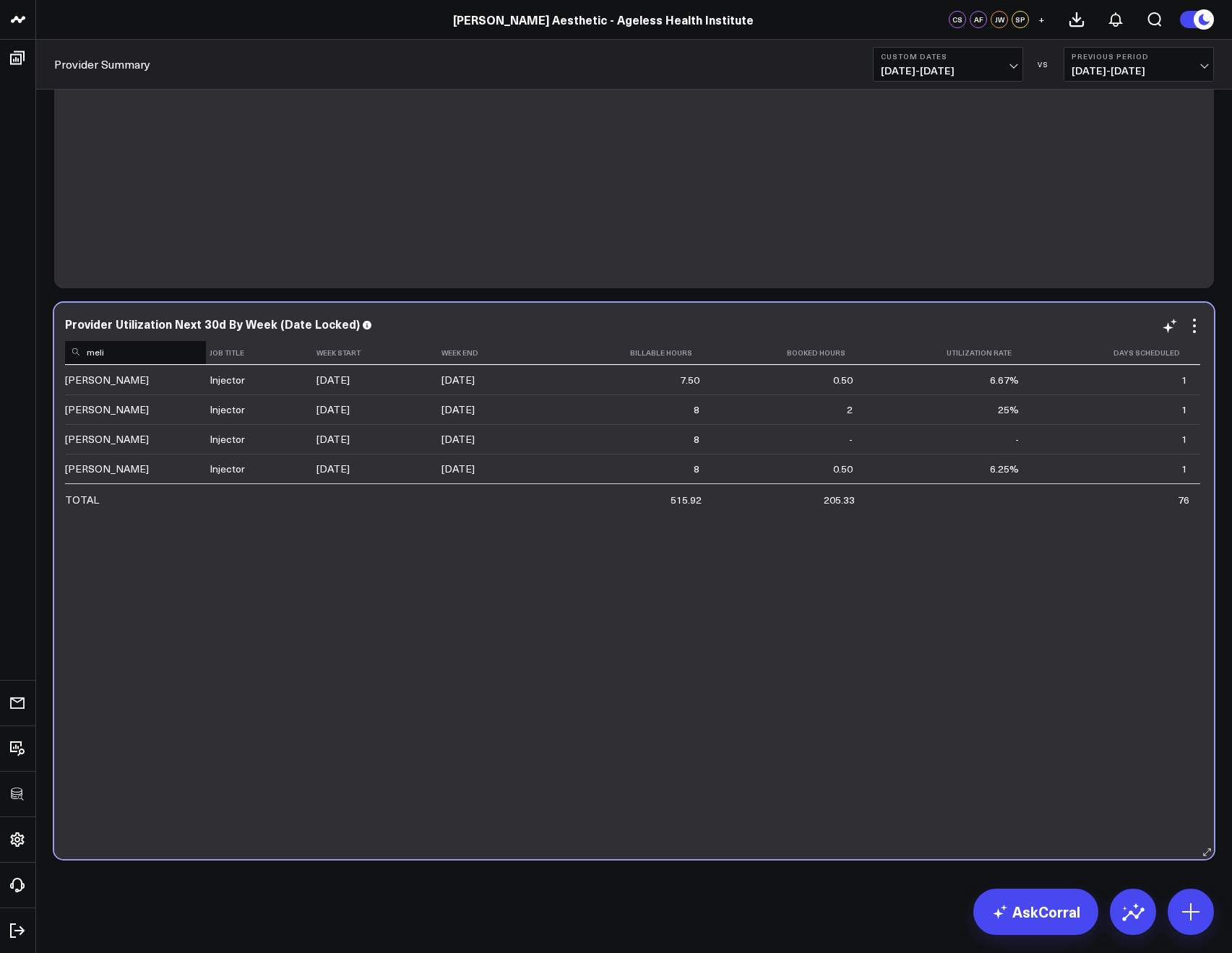
click at [95, 358] on input "meli" at bounding box center [135, 351] width 141 height 25
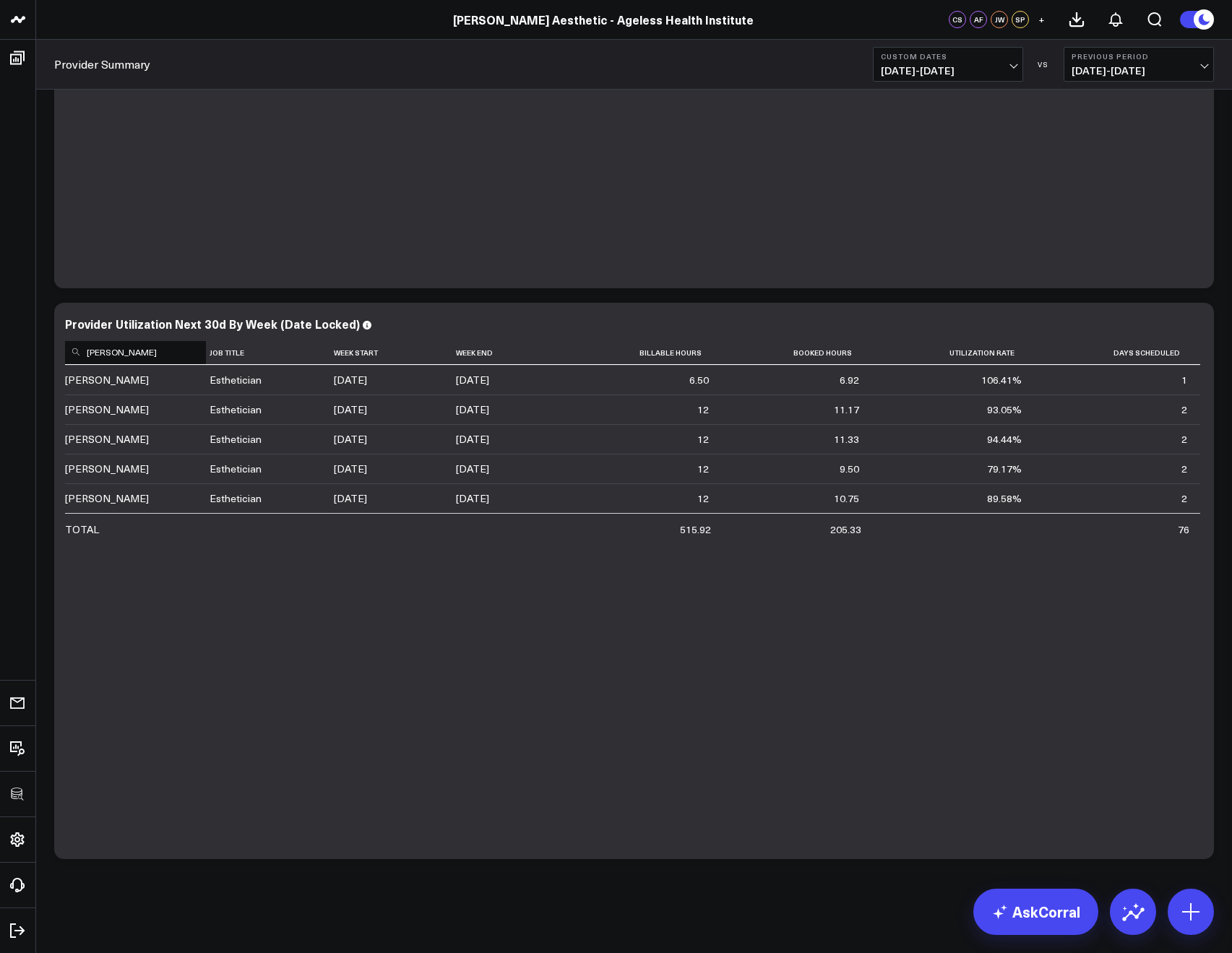
type input "morgan"
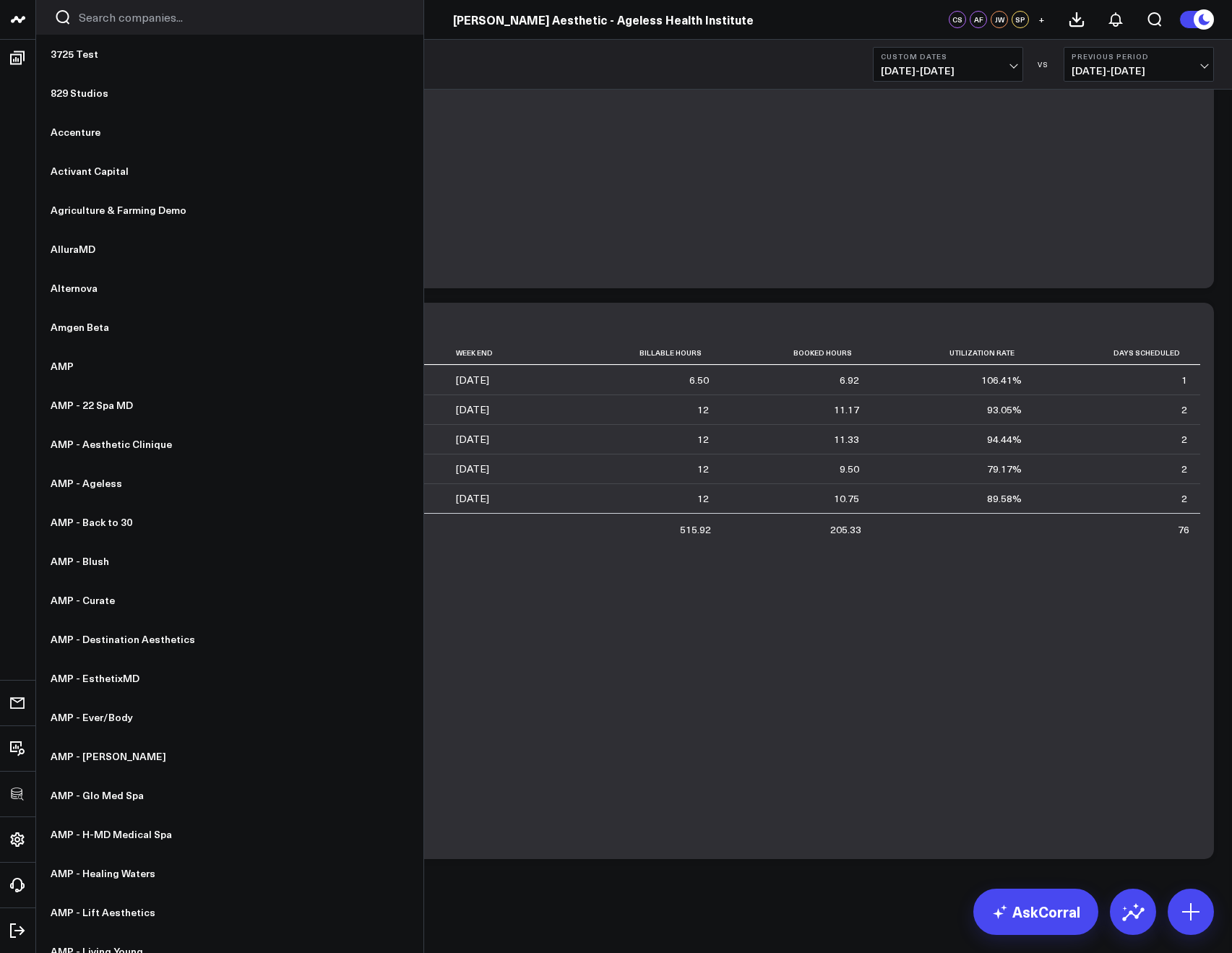
click at [90, 25] on div at bounding box center [229, 17] width 387 height 34
click at [90, 23] on input "Search companies input" at bounding box center [242, 17] width 327 height 16
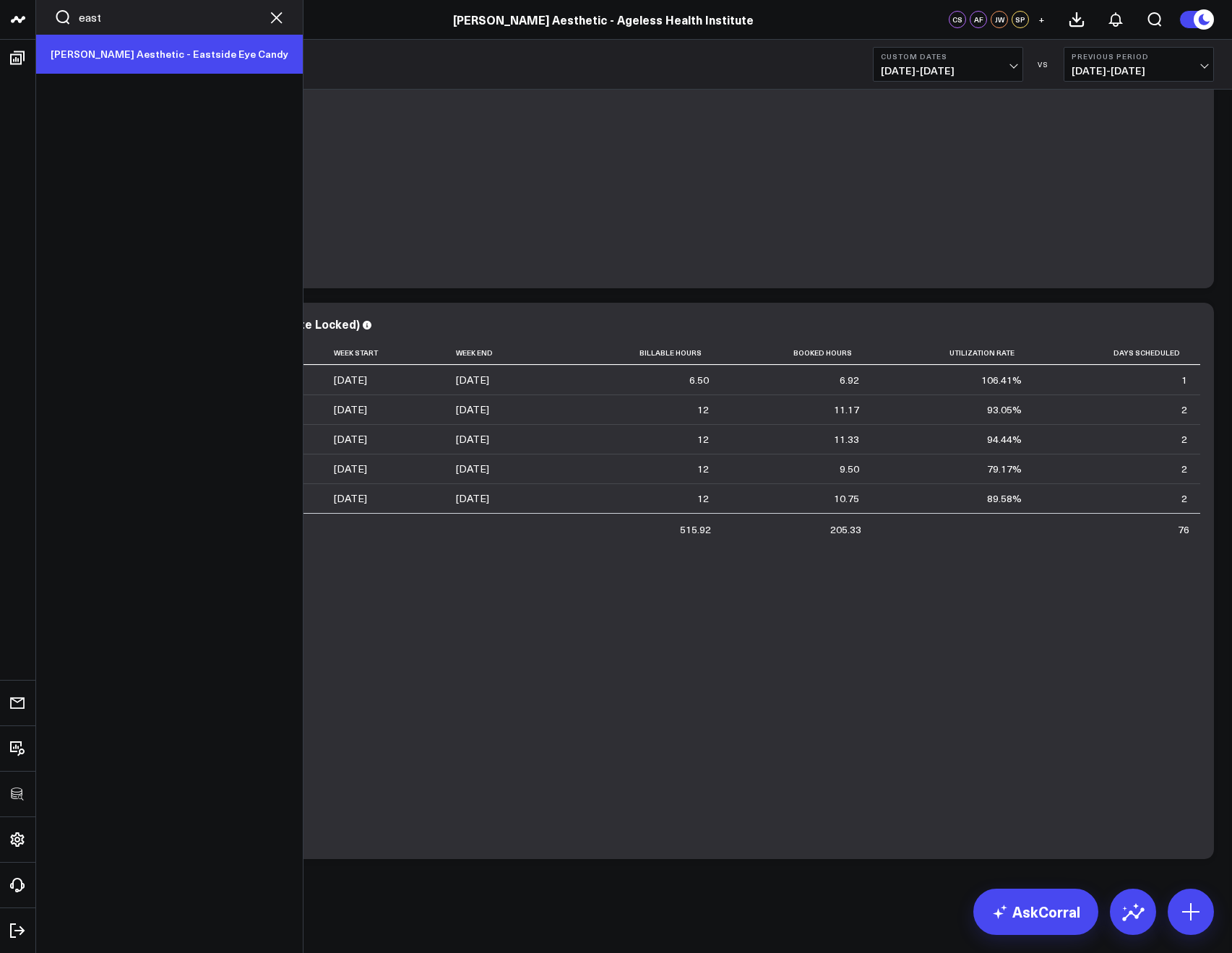
type input "east"
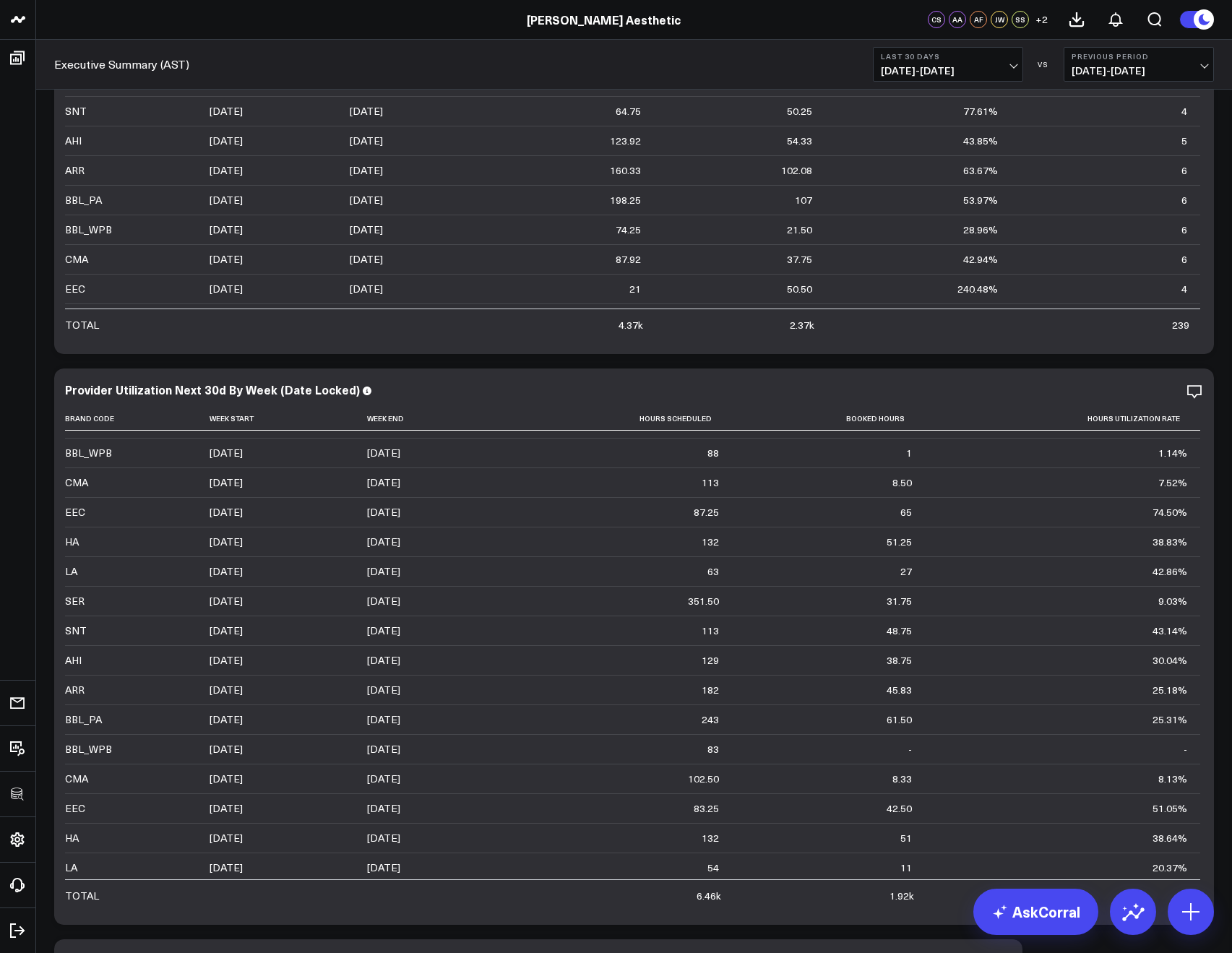
scroll to position [1572, 0]
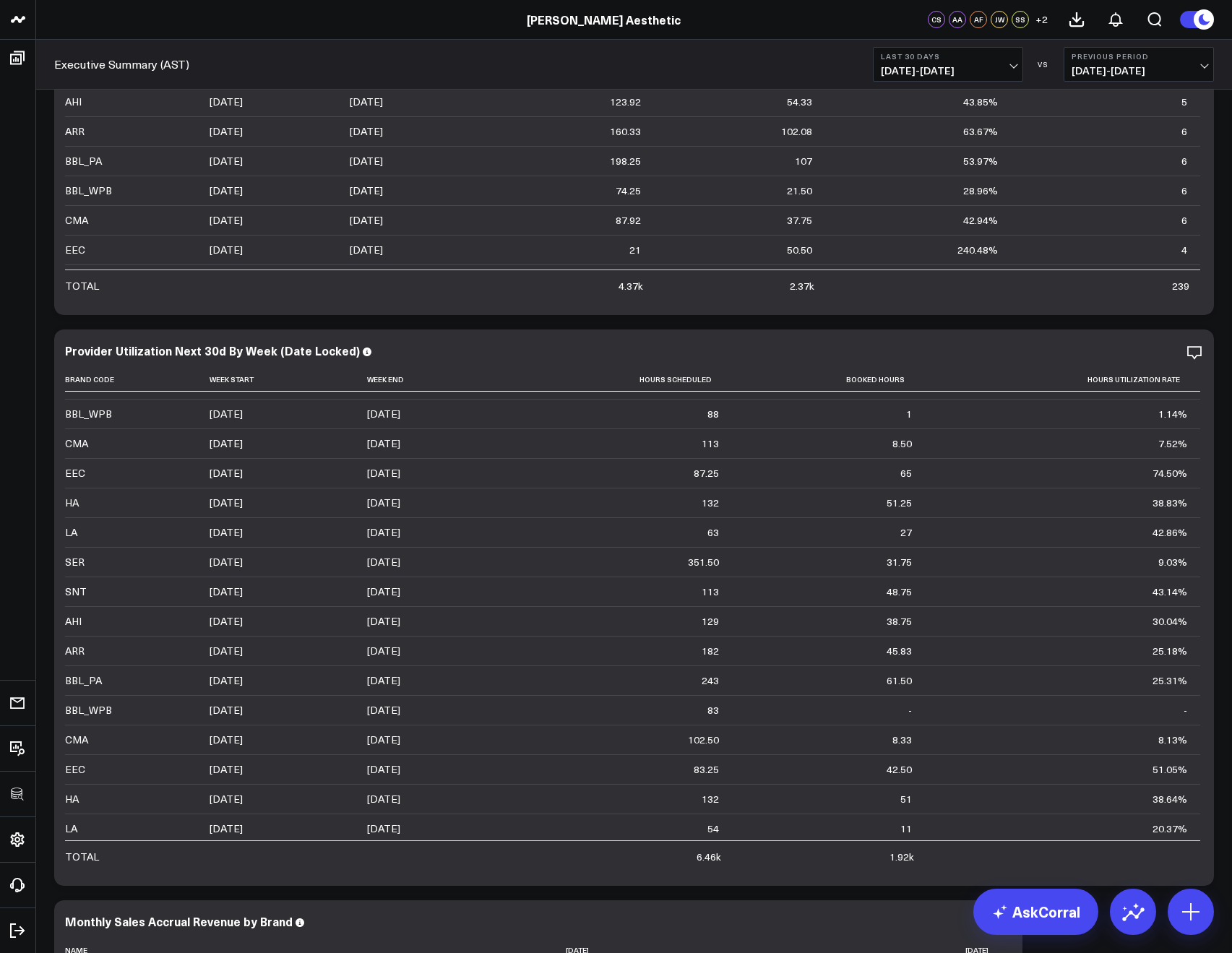
click at [894, 70] on span "07/16/25 - 08/14/25" at bounding box center [948, 71] width 134 height 12
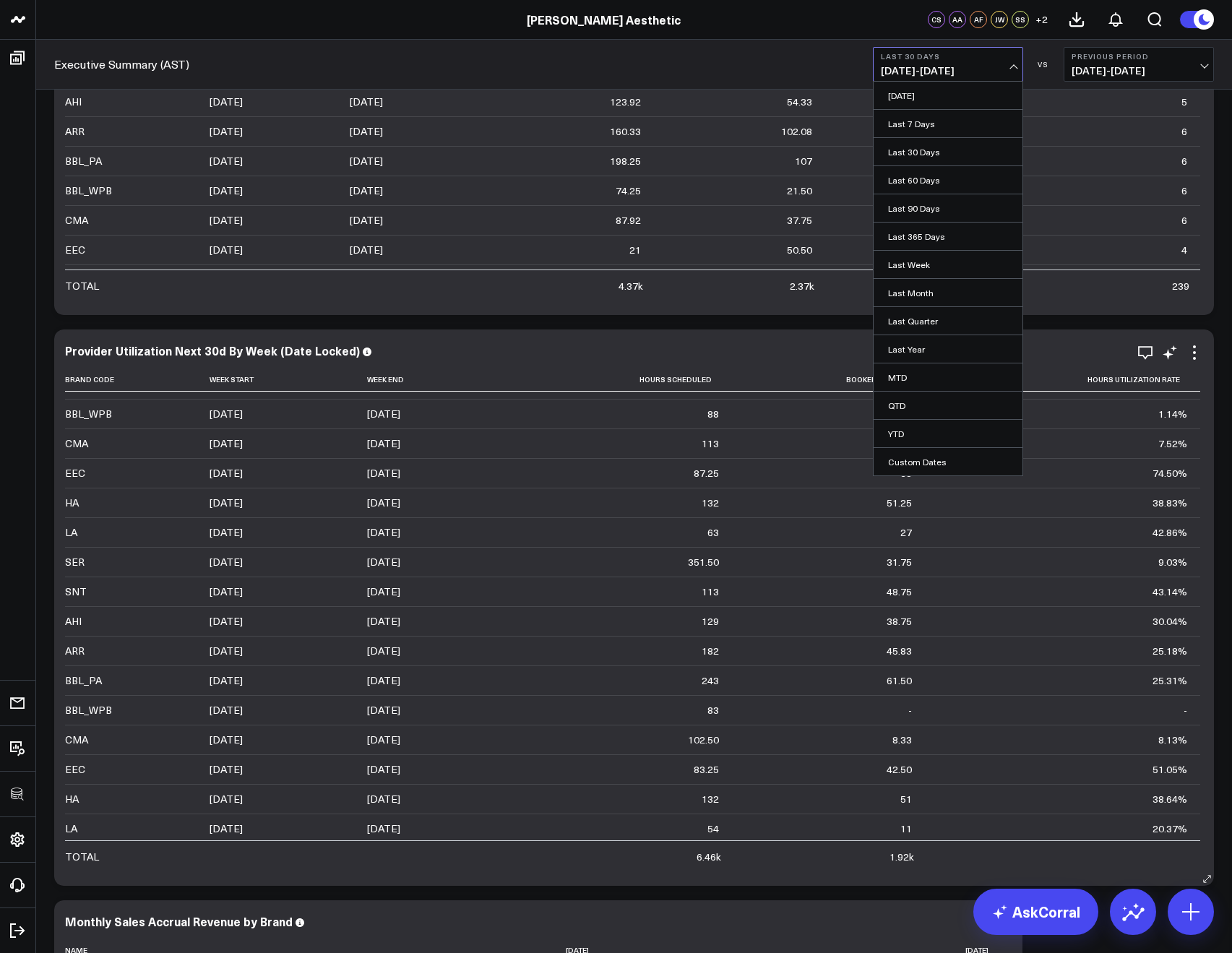
click at [914, 456] on link "Custom Dates" at bounding box center [948, 461] width 149 height 28
select select "7"
select select "2025"
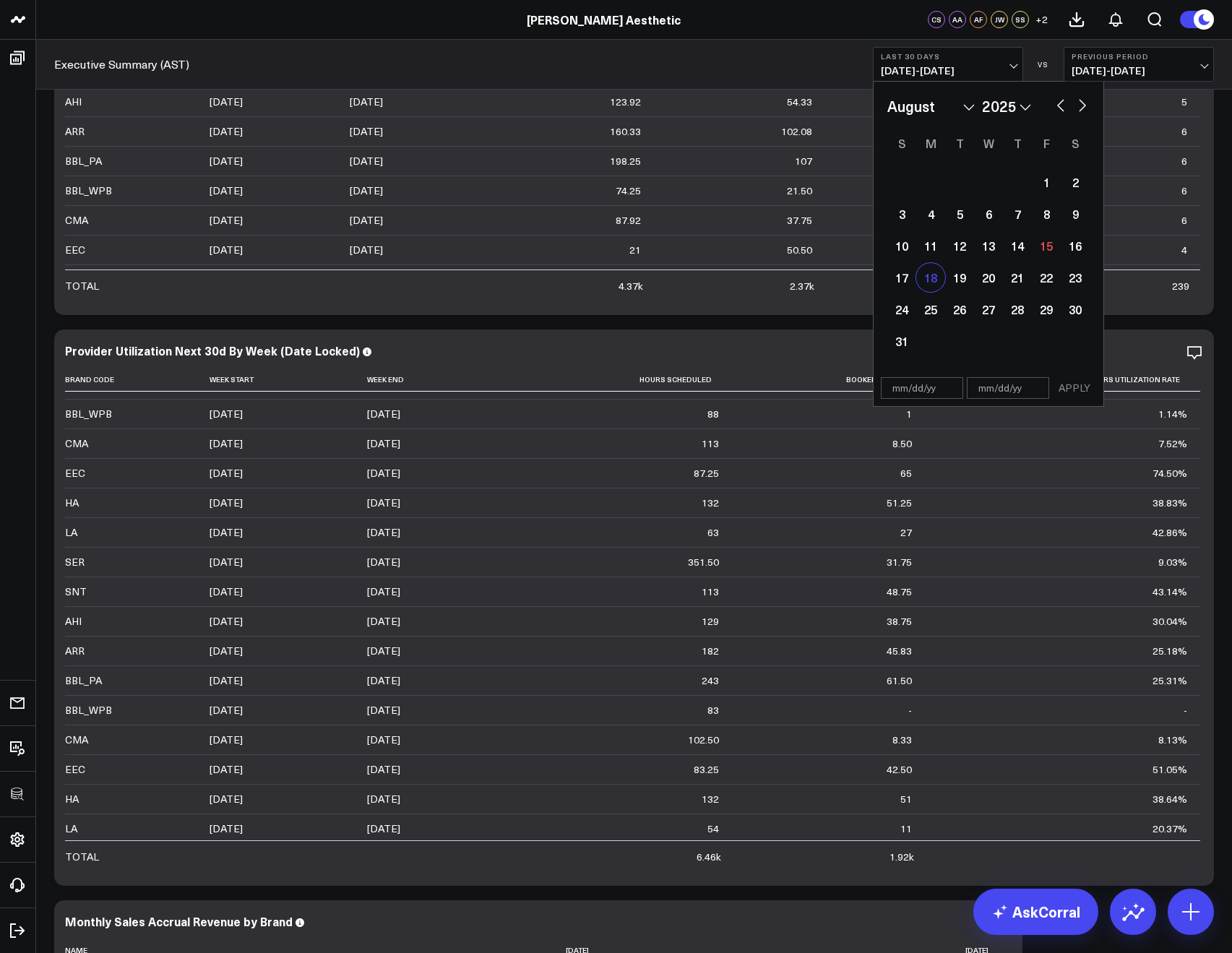
click at [923, 276] on div "18" at bounding box center [930, 277] width 29 height 29
type input "08/18/25"
select select "7"
select select "2025"
click at [905, 298] on div "24" at bounding box center [902, 309] width 29 height 29
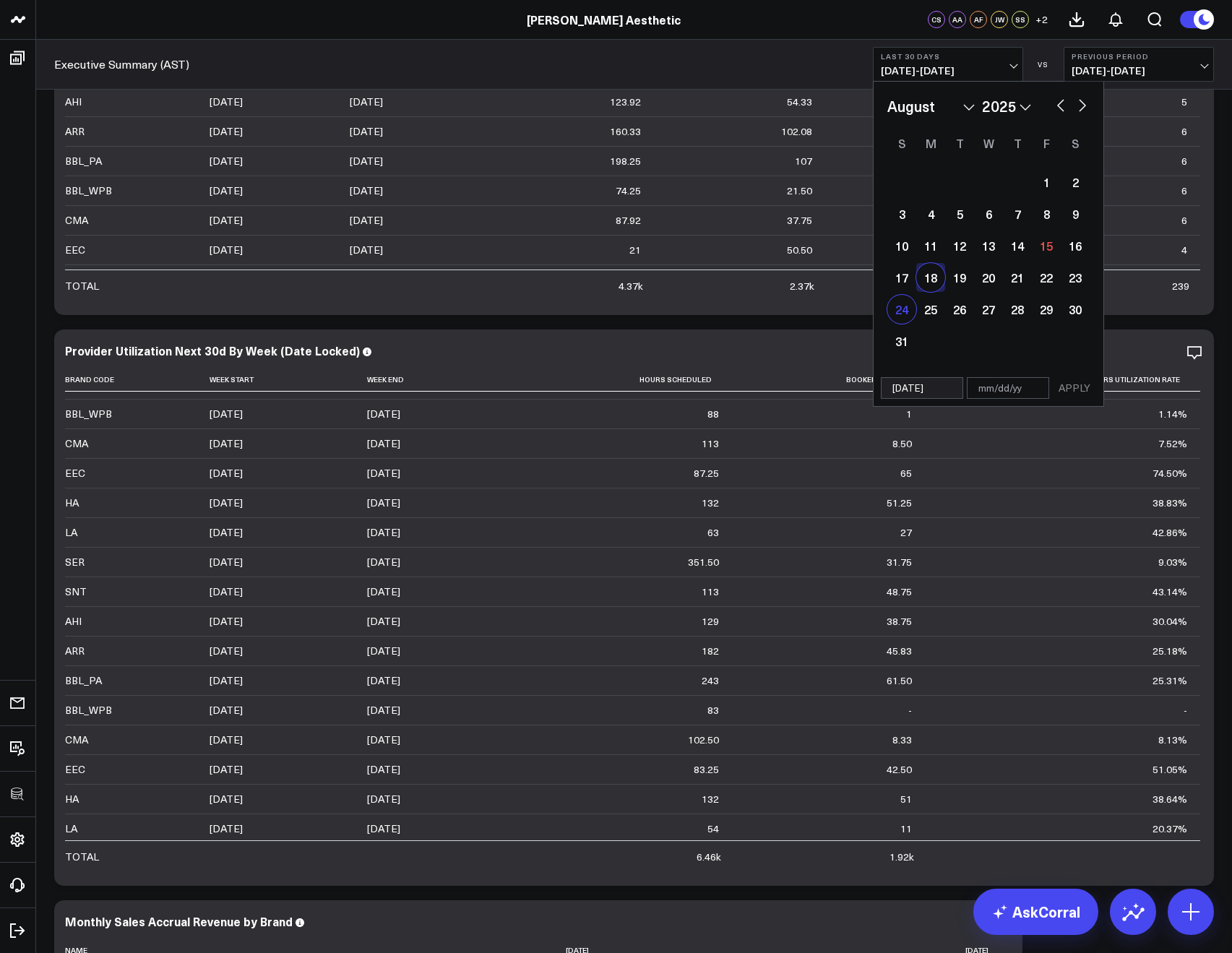
type input "08/24/25"
select select "7"
select select "2025"
click at [1087, 392] on button "APPLY" at bounding box center [1075, 388] width 44 height 22
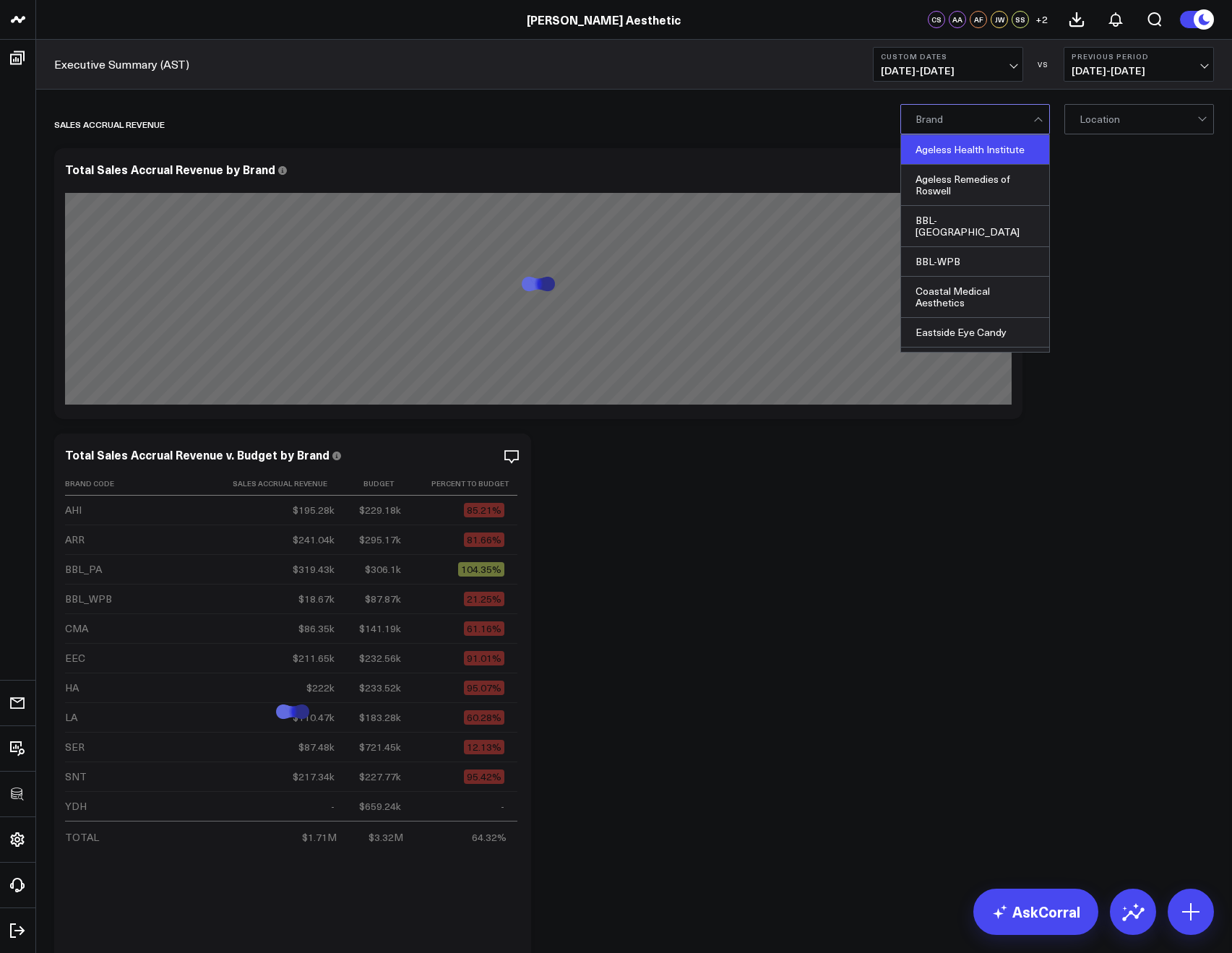
click at [944, 151] on div "Ageless Health Institute" at bounding box center [975, 150] width 148 height 29
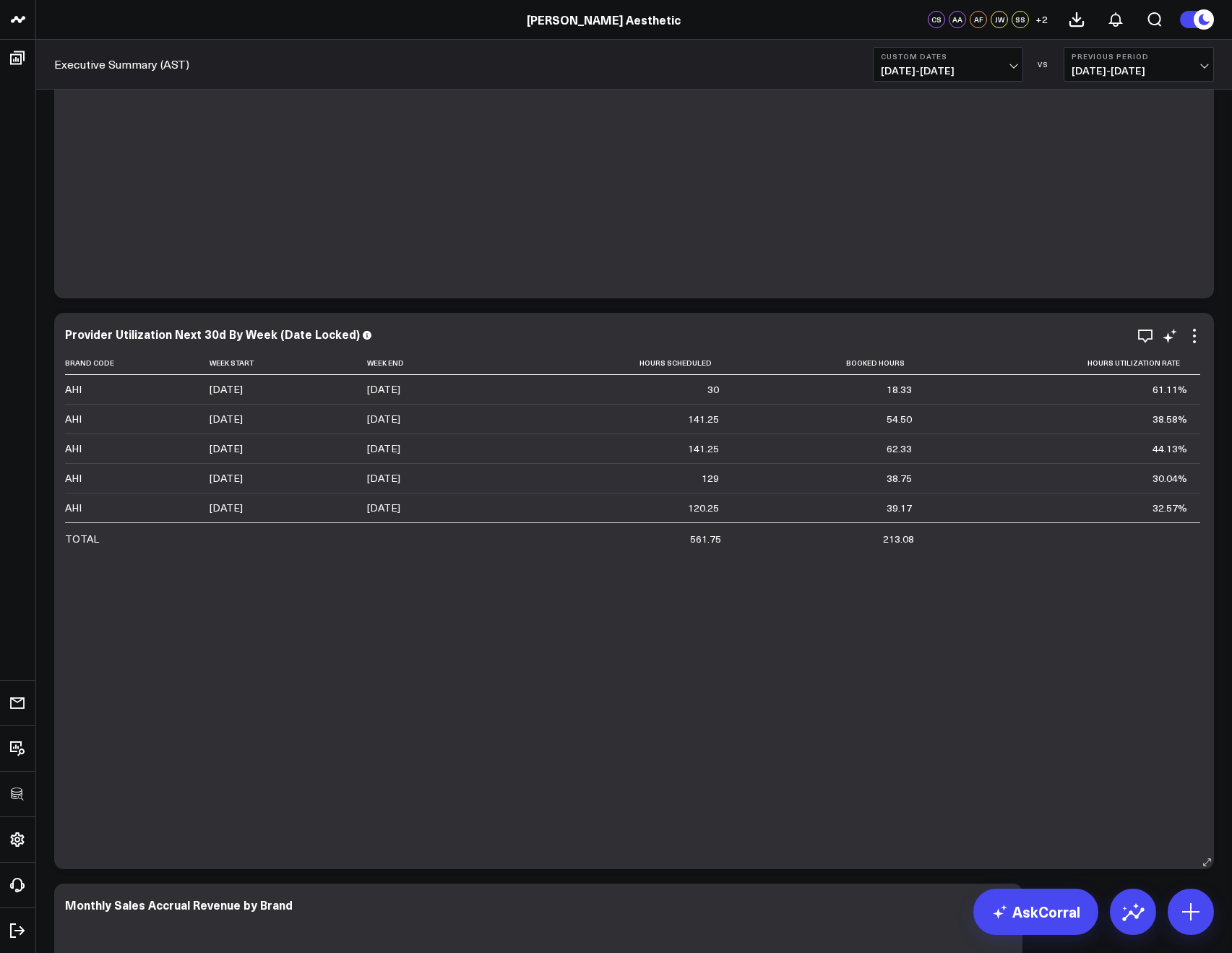
scroll to position [1655, 0]
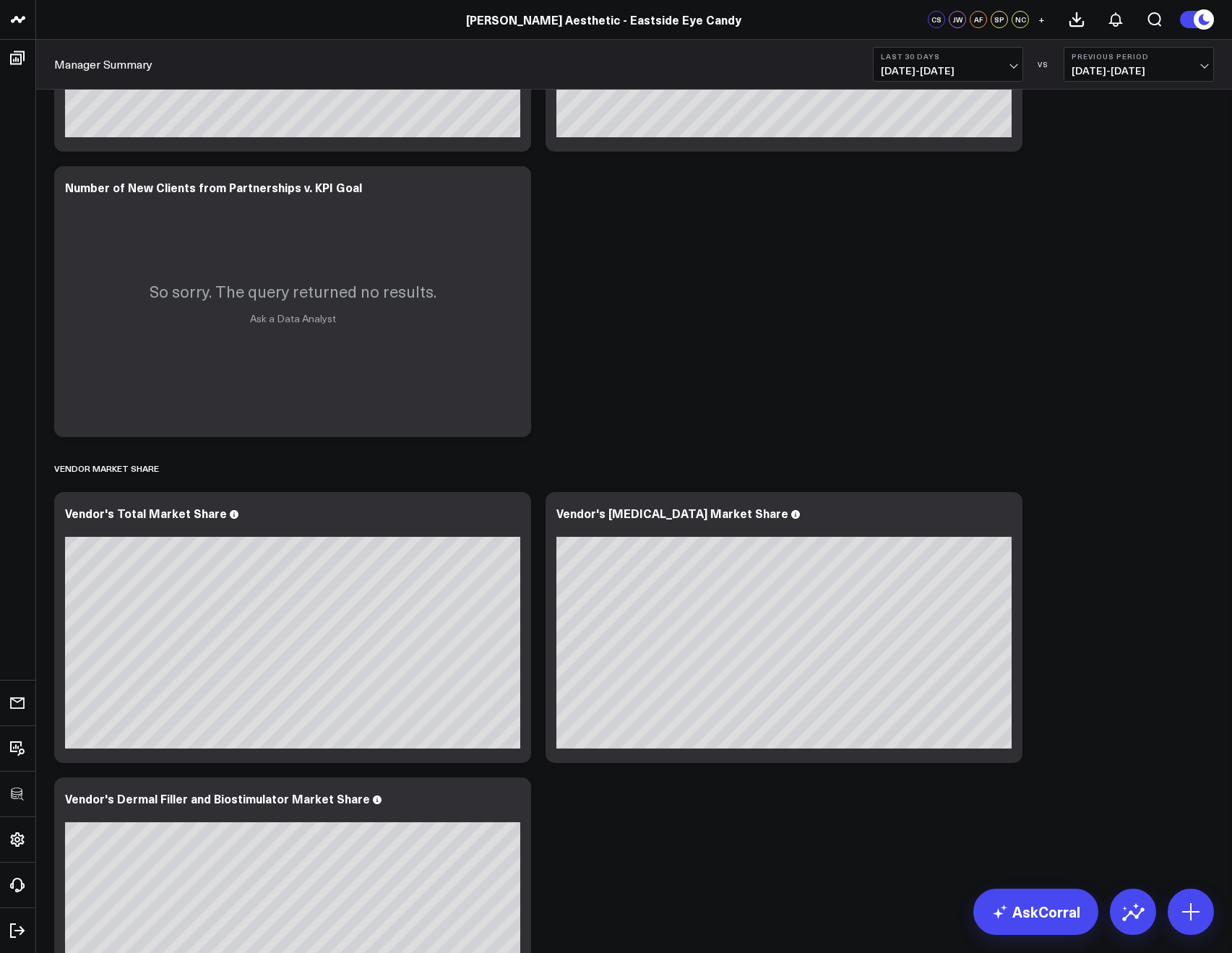
scroll to position [4835, 0]
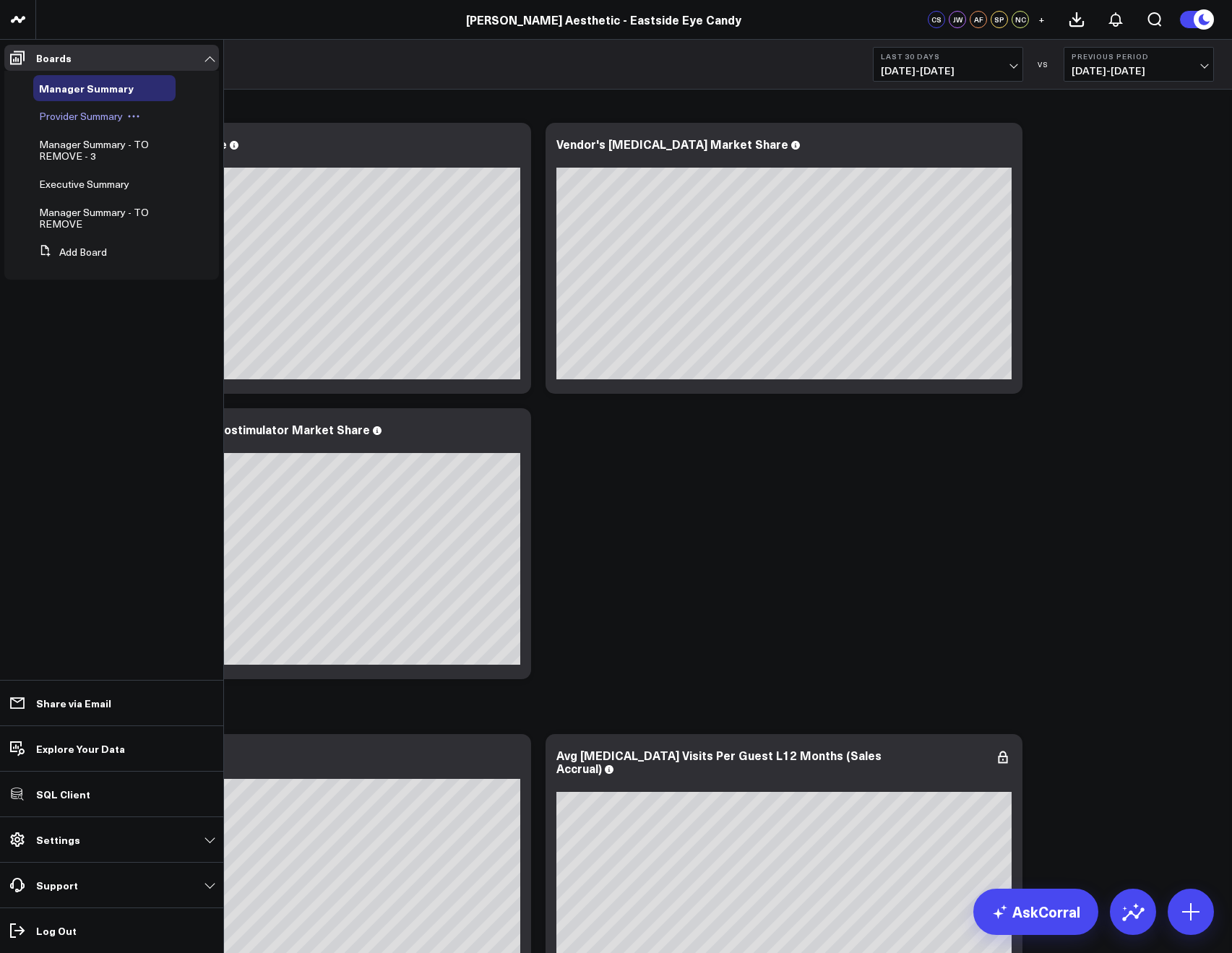
click at [95, 115] on span "Provider Summary" at bounding box center [81, 116] width 84 height 13
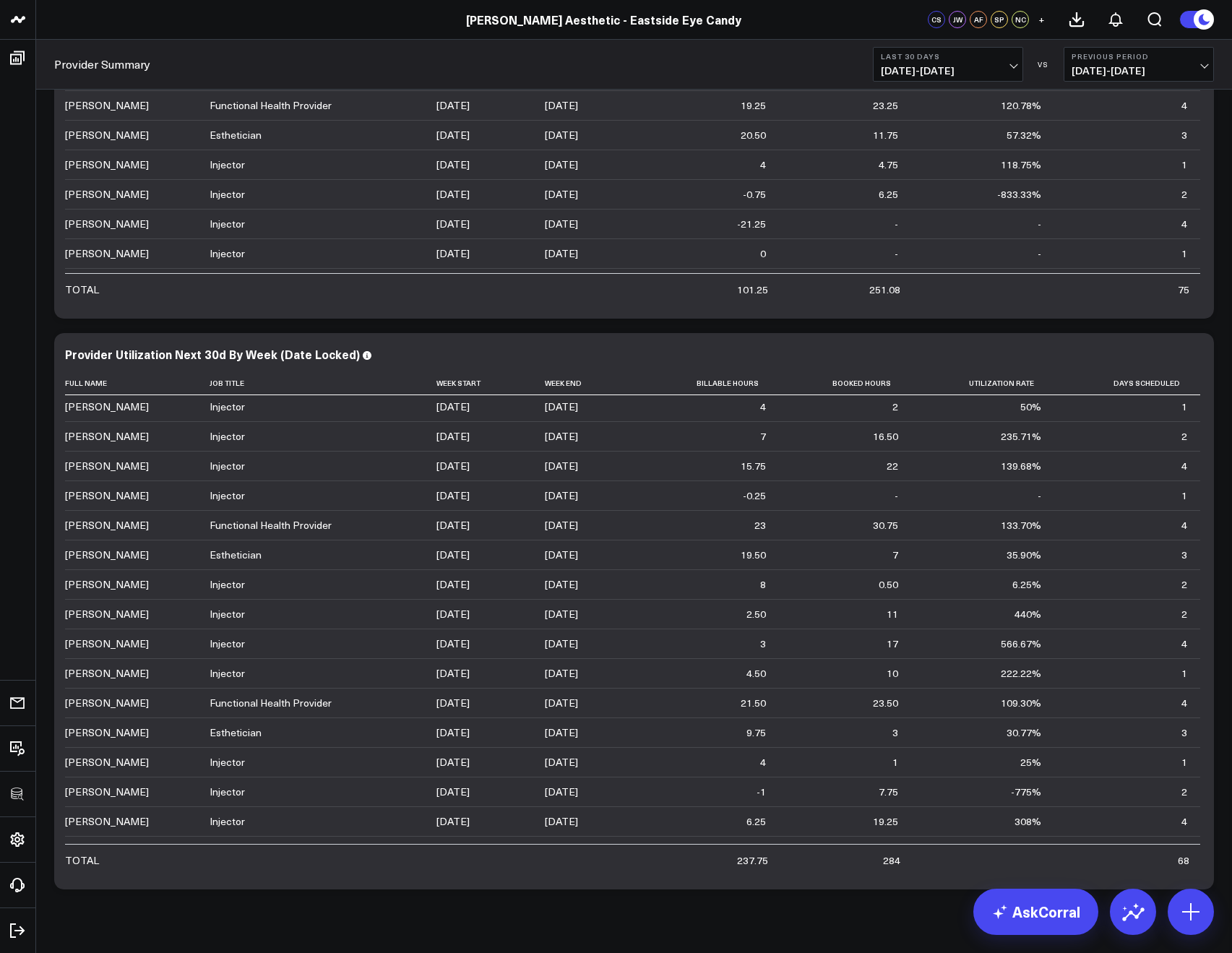
scroll to position [4223, 0]
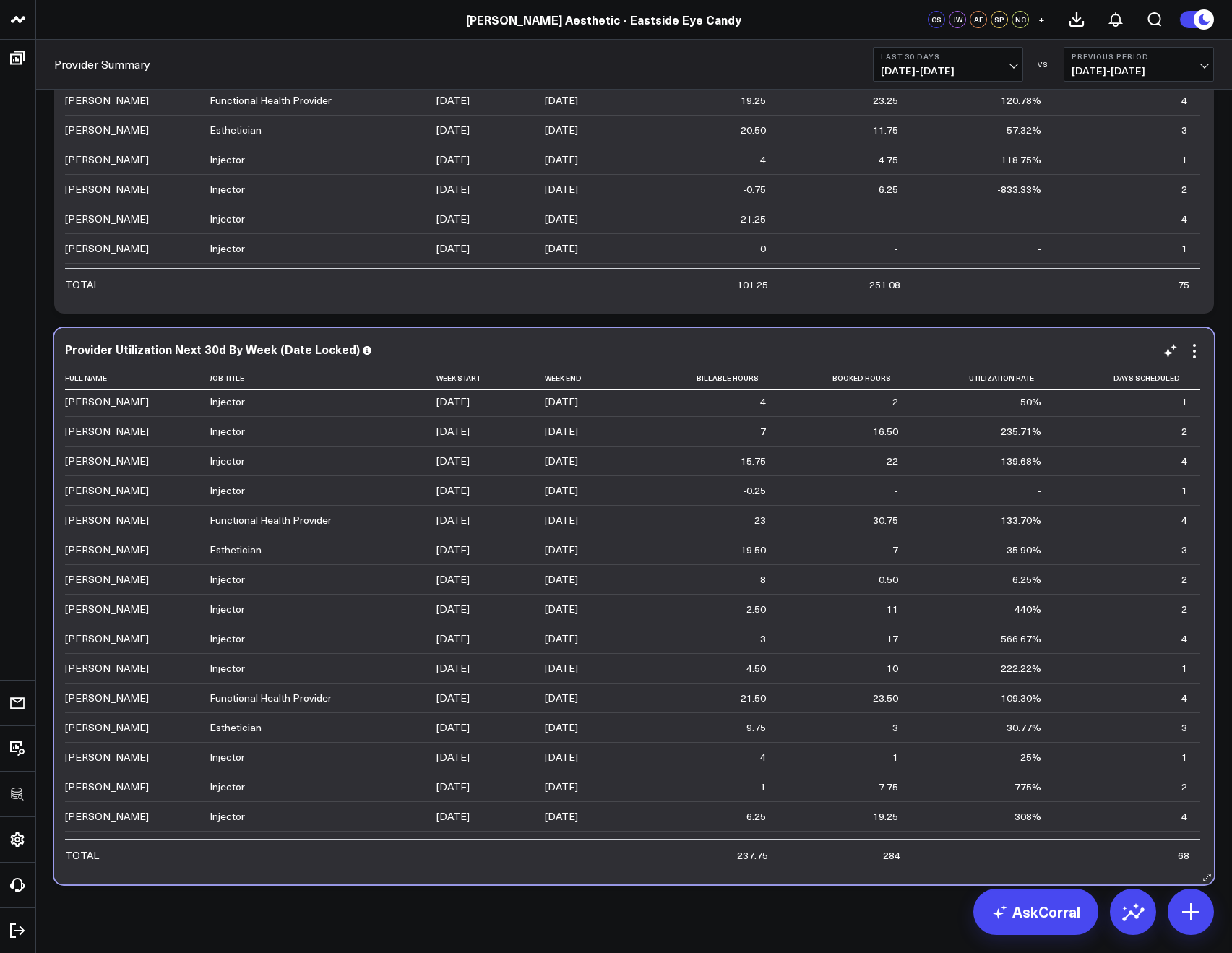
click at [197, 390] on td "[PERSON_NAME]" at bounding box center [137, 402] width 145 height 29
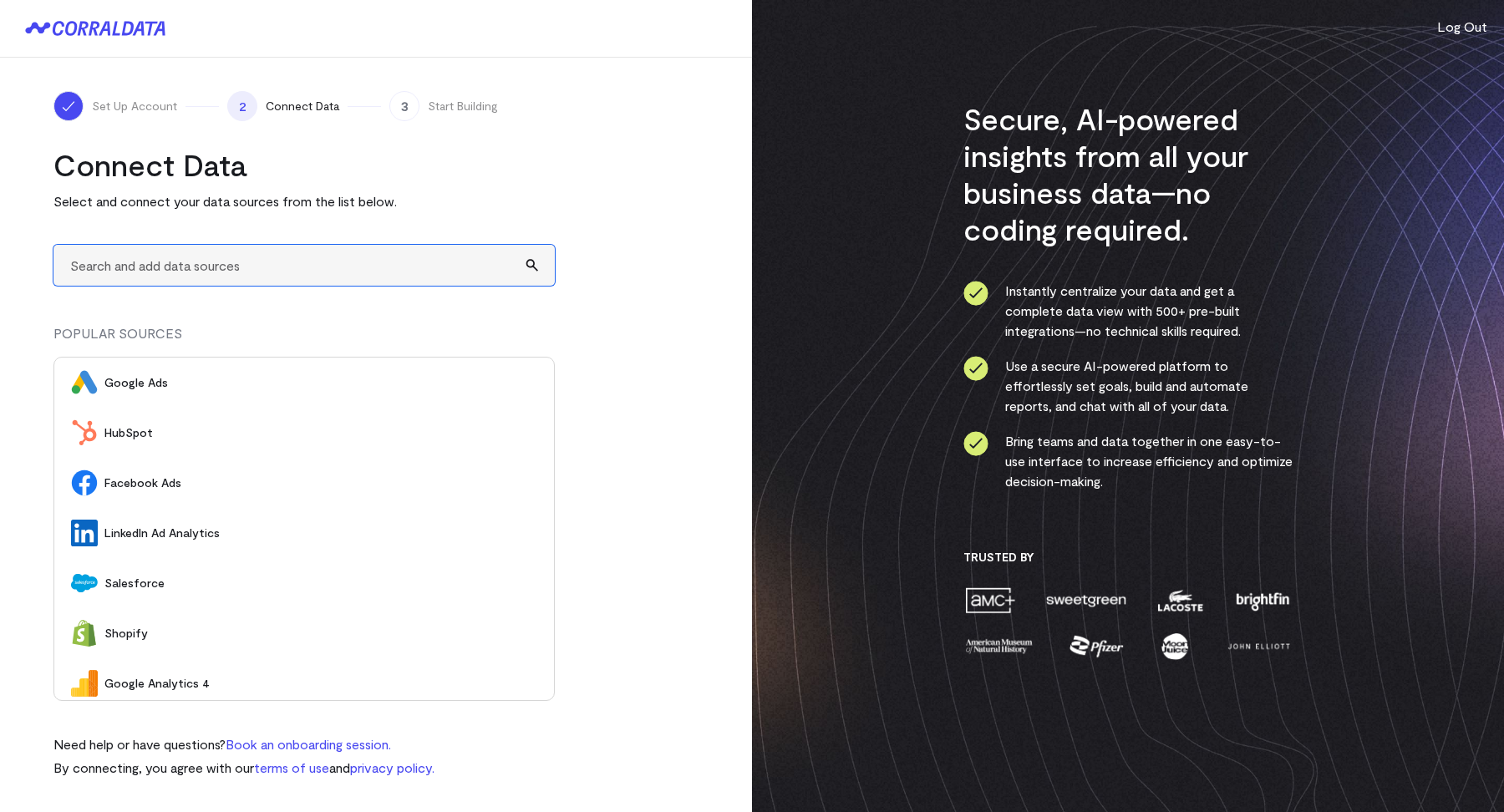
click at [235, 274] on input "text" at bounding box center [304, 265] width 501 height 41
type input "A"
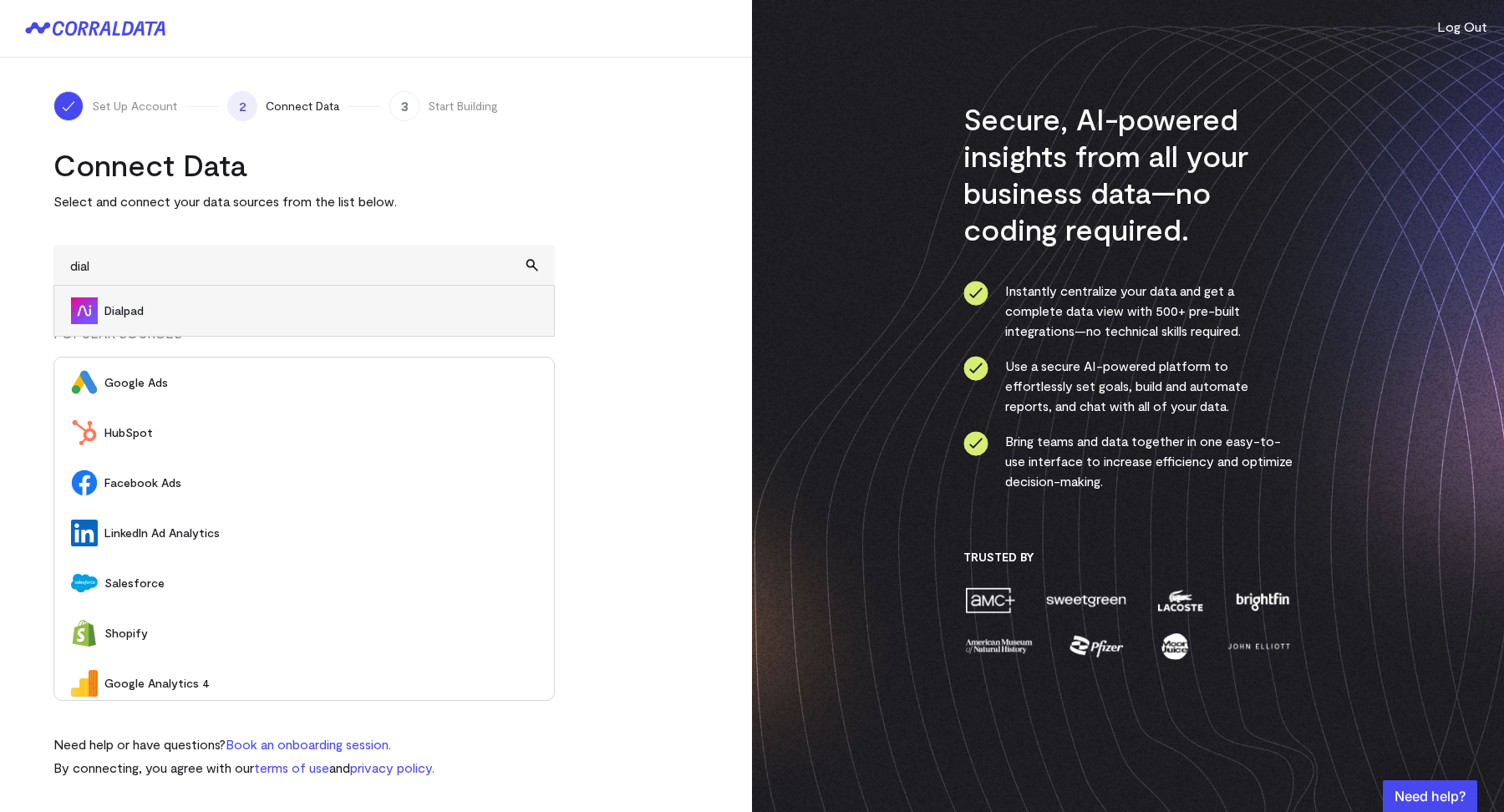
click at [133, 305] on span "Dialpad" at bounding box center [320, 310] width 432 height 17
type input "Dialpad"
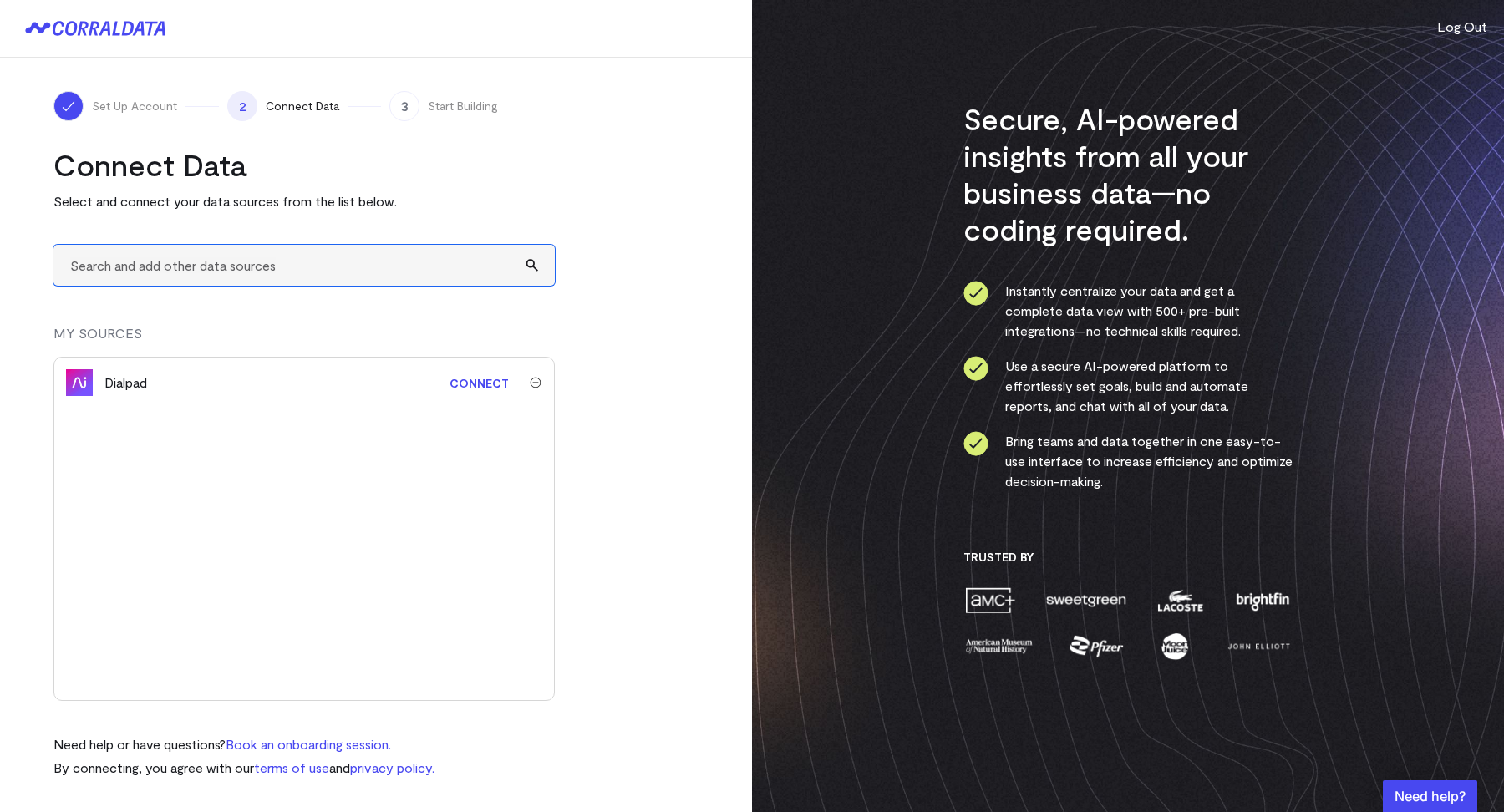
click at [129, 265] on input "text" at bounding box center [304, 265] width 501 height 41
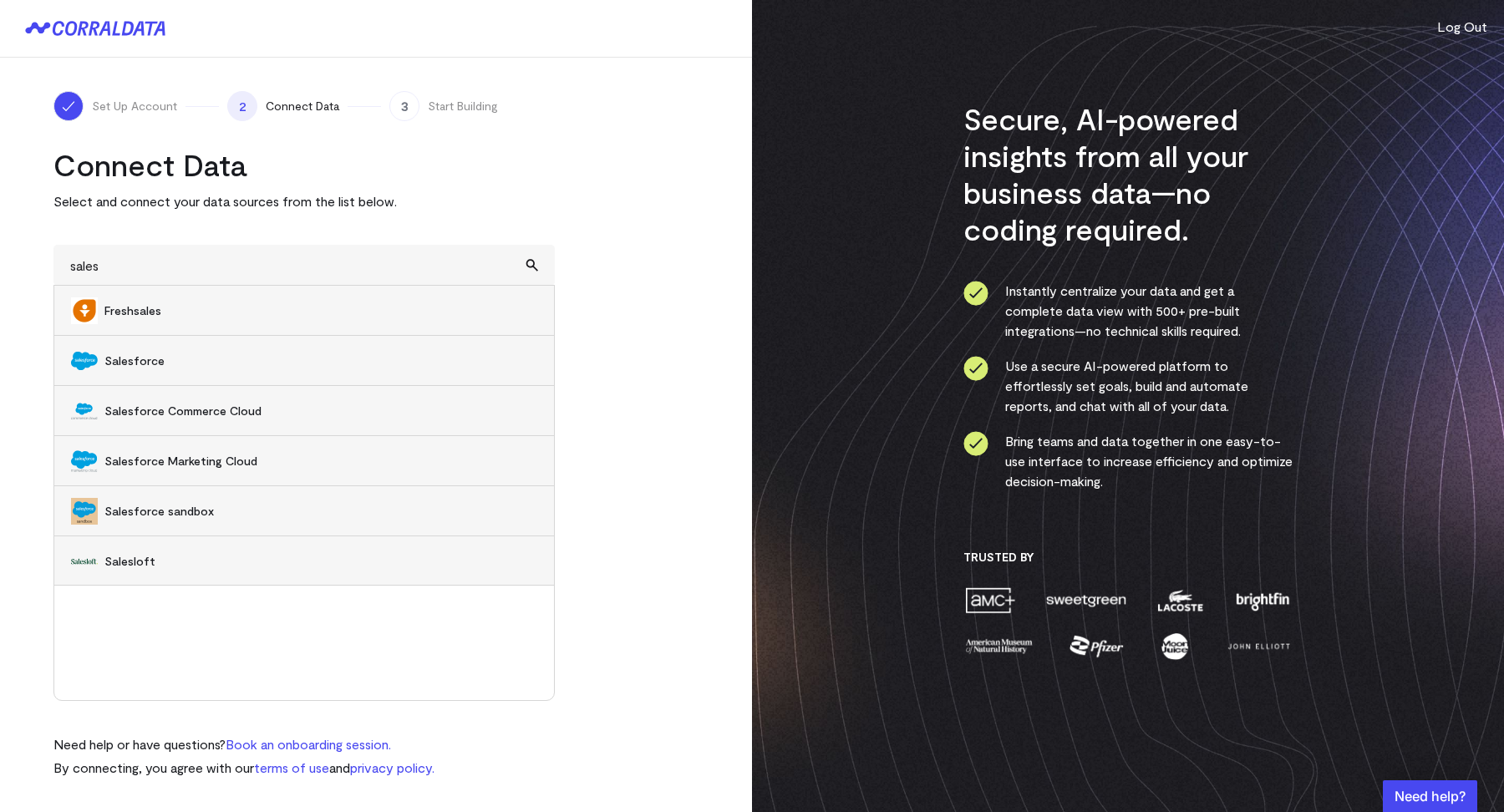
click at [128, 362] on span "Salesforce" at bounding box center [320, 360] width 432 height 17
type input "Salesforce"
